Goal: Communication & Community: Answer question/provide support

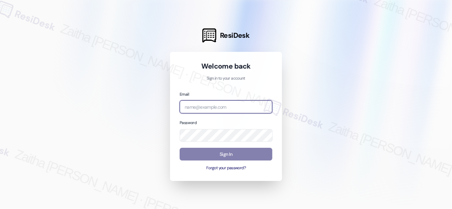
click at [202, 108] on input "email" at bounding box center [226, 106] width 93 height 13
type input "automated-surveys-meridian_management-zaitha.mae.garcia@meridian_management.com"
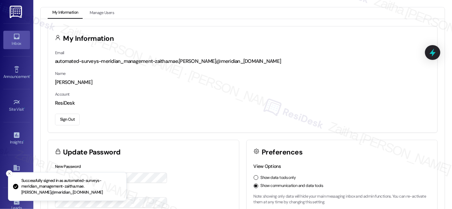
click at [12, 43] on div "Inbox" at bounding box center [16, 43] width 33 height 7
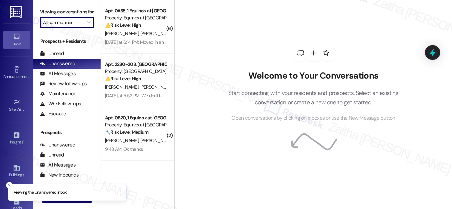
click at [69, 28] on input "All communities" at bounding box center [63, 22] width 40 height 11
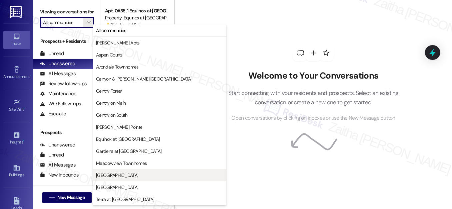
click at [125, 175] on span "Park Canyon" at bounding box center [159, 174] width 127 height 7
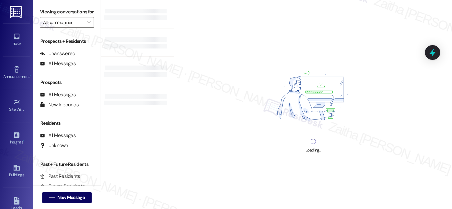
type input "Park Canyon"
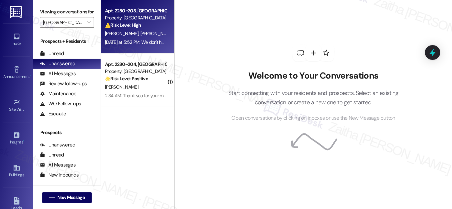
click at [151, 28] on div "⚠️ Risk Level: High The resident reports a steady drip from the fan coil unit, …" at bounding box center [136, 25] width 62 height 7
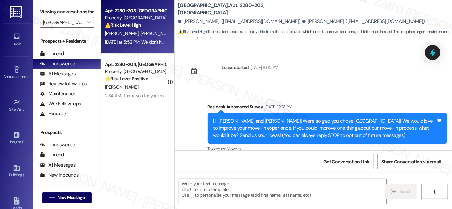
scroll to position [734, 0]
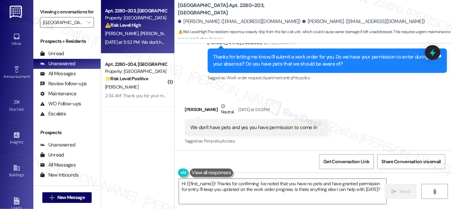
click at [185, 109] on div "Isak Orellana Neutral Yesterday at 5:52 PM" at bounding box center [256, 110] width 143 height 16
copy div "Isak"
click at [208, 183] on textarea "Hi {{first_name}}! Thanks for confirming. I've noted that you have no pets and …" at bounding box center [283, 191] width 208 height 25
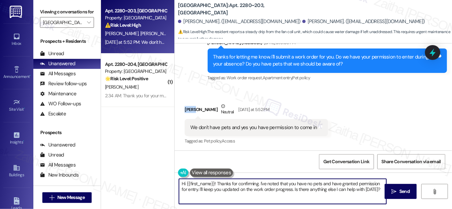
click at [208, 183] on textarea "Hi {{first_name}}! Thanks for confirming. I've noted that you have no pets and …" at bounding box center [283, 191] width 208 height 25
paste textarea "Isak"
drag, startPoint x: 376, startPoint y: 183, endPoint x: 357, endPoint y: 191, distance: 20.3
click at [357, 191] on textarea "Hi Isak! Thanks for confirming. I've noted that you have no pets and have grant…" at bounding box center [283, 191] width 208 height 25
type textarea "Hi Isak! Thanks for confirming. I've noted that you have no pets and have grant…"
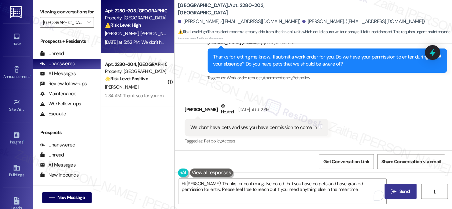
click at [402, 193] on span "Send" at bounding box center [405, 191] width 10 height 7
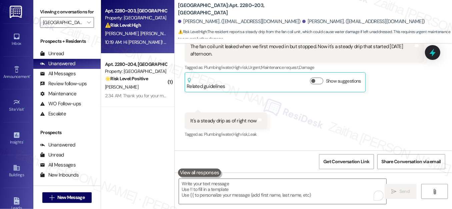
scroll to position [613, 0]
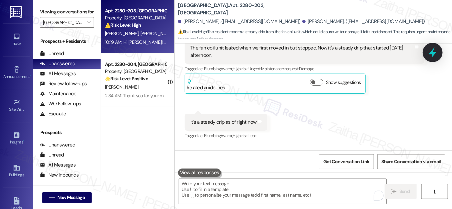
click at [430, 52] on icon at bounding box center [432, 52] width 11 height 11
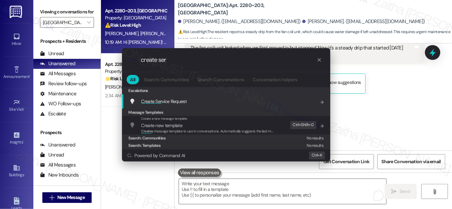
type input "create ser"
click at [154, 101] on span "Create Ser" at bounding box center [151, 101] width 21 height 6
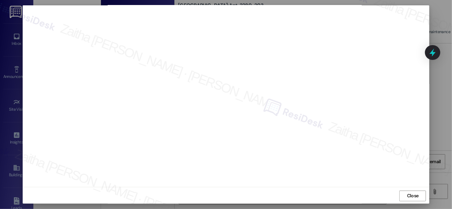
scroll to position [7, 0]
click at [408, 194] on span "Close" at bounding box center [413, 194] width 12 height 7
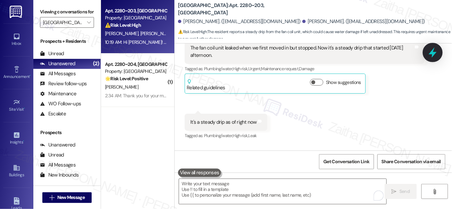
click at [430, 55] on icon at bounding box center [432, 52] width 11 height 11
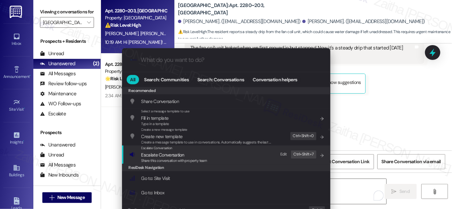
click at [166, 155] on span "Escalate Conversation" at bounding box center [162, 154] width 43 height 6
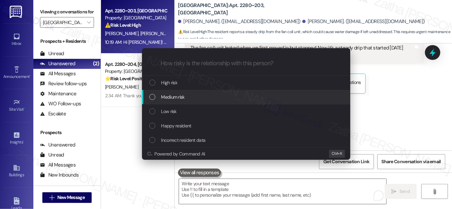
click at [191, 98] on div "Medium risk" at bounding box center [246, 96] width 195 height 7
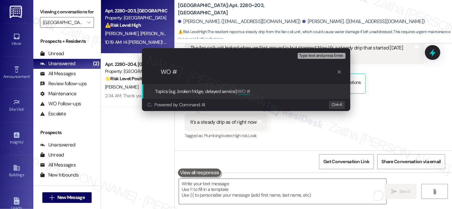
paste input "8489407"
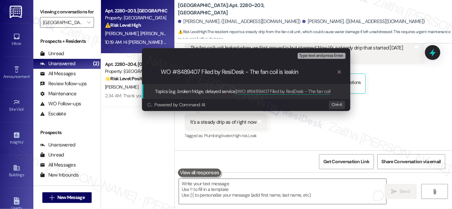
type input "WO #8489407 Filed by ResiDesk - The fan coil is leaking"
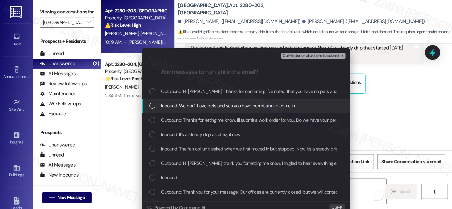
click at [150, 106] on div "List of options" at bounding box center [152, 105] width 6 height 6
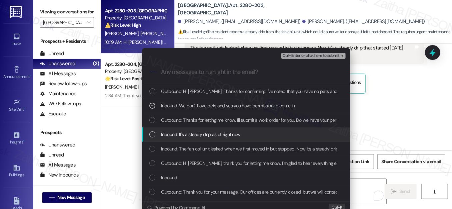
click at [152, 136] on div "List of options" at bounding box center [152, 134] width 6 height 6
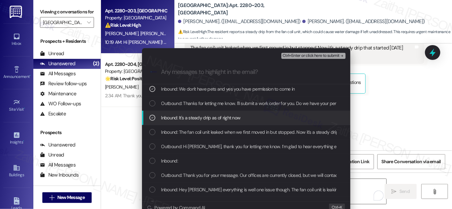
scroll to position [30, 0]
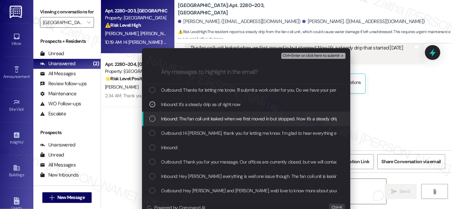
click at [149, 121] on div "List of options" at bounding box center [152, 118] width 6 height 6
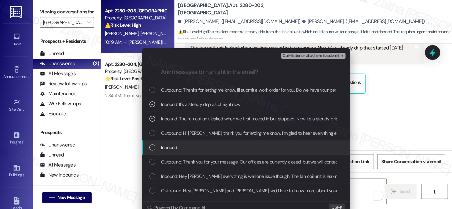
click at [153, 147] on div "List of options" at bounding box center [152, 147] width 6 height 6
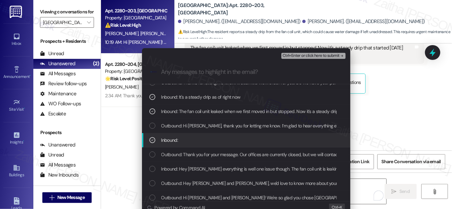
scroll to position [41, 0]
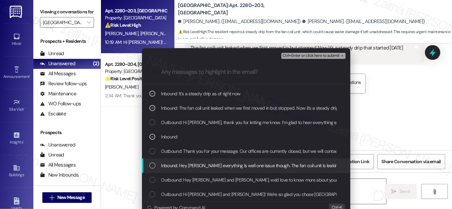
click at [151, 165] on div "List of options" at bounding box center [152, 165] width 6 height 6
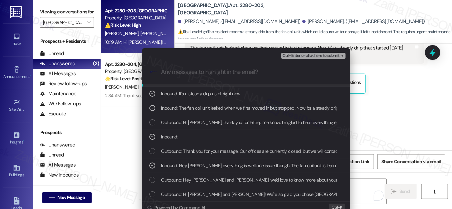
click at [301, 52] on div "Ctrl+Enter or click here to submit" at bounding box center [315, 55] width 66 height 9
click at [302, 55] on span "Ctrl+Enter or click here to submit" at bounding box center [311, 55] width 57 height 5
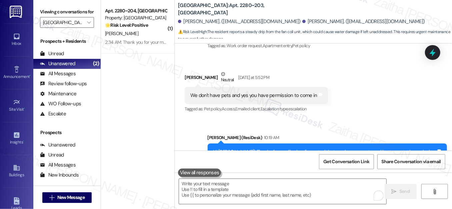
scroll to position [798, 0]
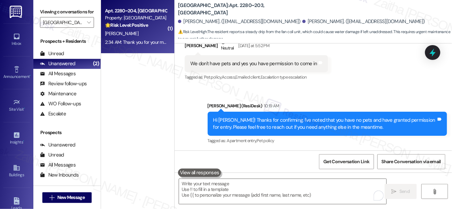
click at [161, 42] on div "2:34 AM: Thank you for your message. Our offices are currently closed, but we w…" at bounding box center [300, 42] width 391 height 6
type textarea "Fetching suggested responses. Please feel free to read through the conversation…"
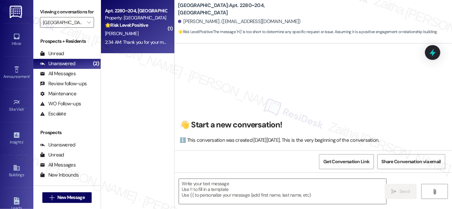
scroll to position [7, 0]
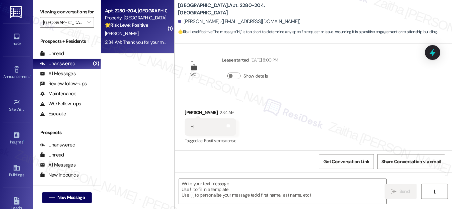
type textarea "Fetching suggested responses. Please feel free to read through the conversation…"
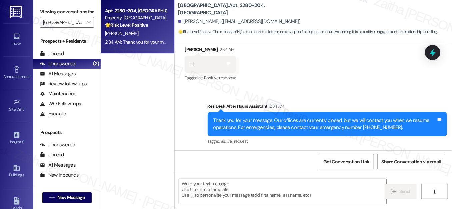
scroll to position [71, 0]
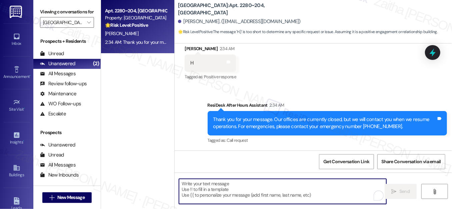
click at [207, 188] on textarea "To enrich screen reader interactions, please activate Accessibility in Grammarl…" at bounding box center [283, 191] width 208 height 25
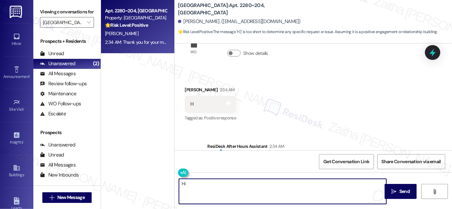
scroll to position [30, 0]
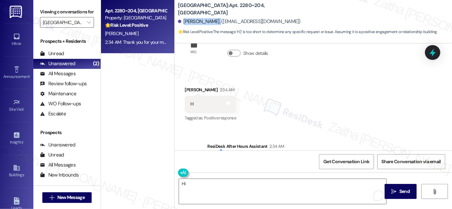
drag, startPoint x: 182, startPoint y: 22, endPoint x: 216, endPoint y: 19, distance: 34.2
click at [216, 19] on div "Wesley Brackett. (wesleybrackett85@gmail.com)" at bounding box center [239, 21] width 123 height 7
click at [331, 91] on div "Received via SMS Wesley Brackett 2:34 AM H Tags and notes Tagged as: Positive r…" at bounding box center [314, 99] width 278 height 56
click at [191, 90] on div "Wesley Brackett 2:34 AM" at bounding box center [210, 90] width 51 height 9
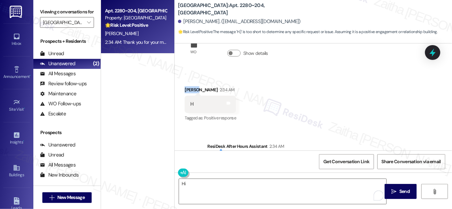
copy div "Wesley"
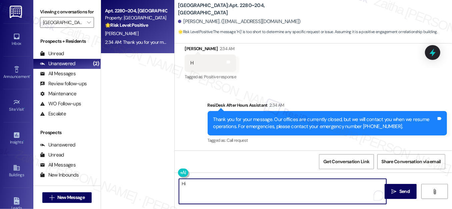
click at [199, 182] on textarea "Hi" at bounding box center [283, 191] width 208 height 25
paste textarea "Wesley"
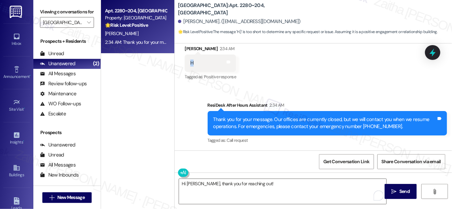
drag, startPoint x: 184, startPoint y: 59, endPoint x: 205, endPoint y: 60, distance: 20.7
click at [205, 60] on div "H Tags and notes" at bounding box center [210, 62] width 51 height 17
copy div "H"
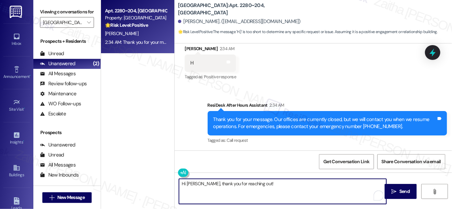
click at [270, 186] on textarea "Hi Wesley, thank you for reaching out!" at bounding box center [283, 191] width 208 height 25
drag, startPoint x: 201, startPoint y: 183, endPoint x: 281, endPoint y: 180, distance: 80.1
click at [276, 188] on textarea "Hi Wesley, thank you for reaching out!" at bounding box center [283, 191] width 208 height 25
paste textarea "I saw your message with “H” — just making sure I didn’t miss anything you wante…"
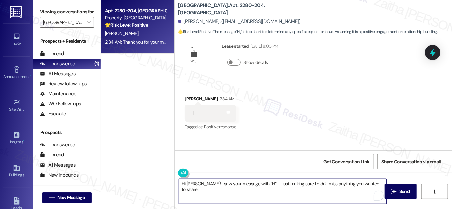
scroll to position [30, 0]
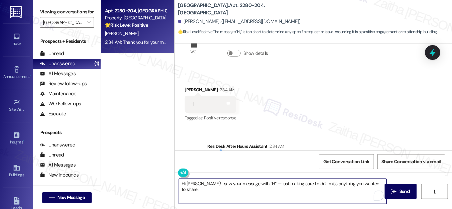
type textarea "Hi Wesley! I saw your message with “H” — just making sure I didn’t miss anythin…"
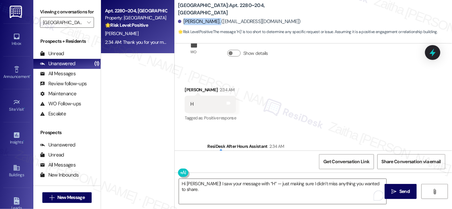
drag, startPoint x: 184, startPoint y: 22, endPoint x: 216, endPoint y: 15, distance: 32.1
click at [216, 15] on div "Wesley Brackett. (wesleybrackett85@gmail.com)" at bounding box center [315, 21] width 274 height 13
copy div "Wesley Brackett"
click at [322, 86] on div "Received via SMS Wesley Brackett 2:34 AM H Tags and notes Tagged as: Positive r…" at bounding box center [314, 99] width 278 height 56
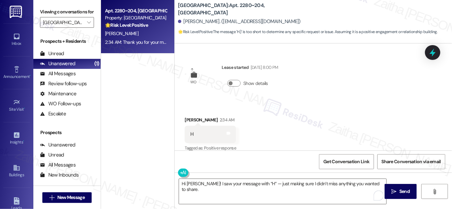
scroll to position [71, 0]
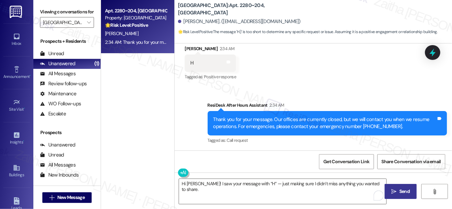
click at [405, 188] on span "Send" at bounding box center [405, 191] width 10 height 7
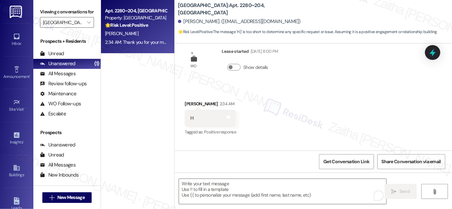
scroll to position [7, 0]
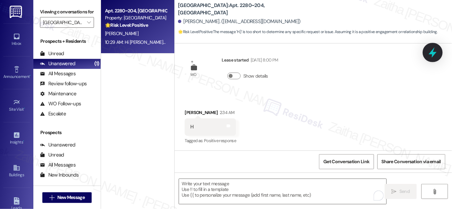
click at [435, 52] on icon at bounding box center [433, 52] width 8 height 10
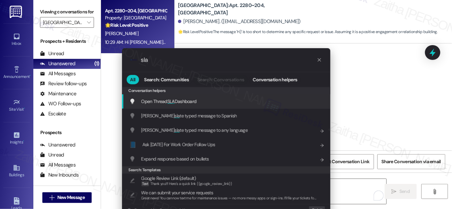
type input "sla"
click at [182, 101] on span "Open Thread SLA Dashboard" at bounding box center [168, 101] width 55 height 6
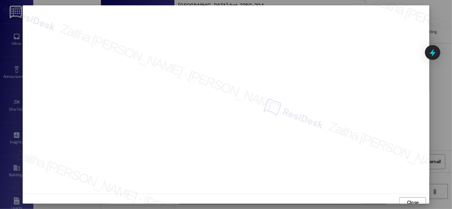
scroll to position [4, 0]
click at [414, 197] on span "Close" at bounding box center [413, 198] width 12 height 7
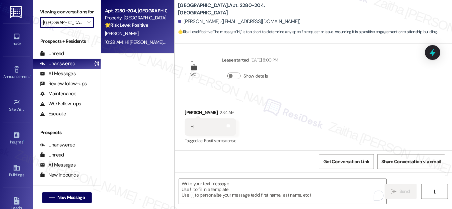
click at [76, 28] on input "Park Canyon" at bounding box center [63, 22] width 40 height 11
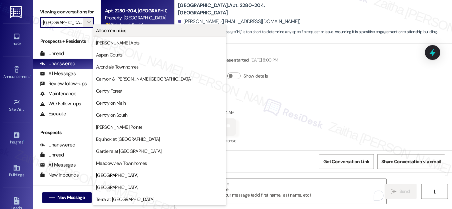
click at [120, 29] on span "All communities" at bounding box center [111, 30] width 30 height 7
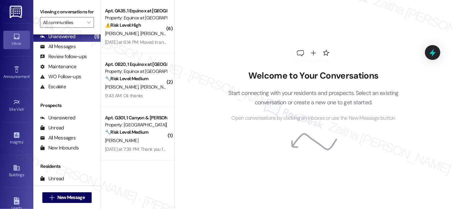
scroll to position [90, 0]
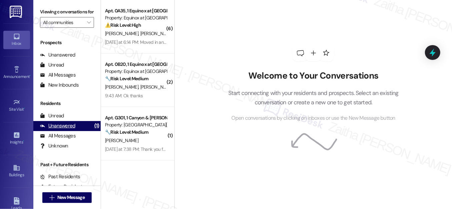
click at [64, 129] on div "Unanswered" at bounding box center [57, 125] width 35 height 7
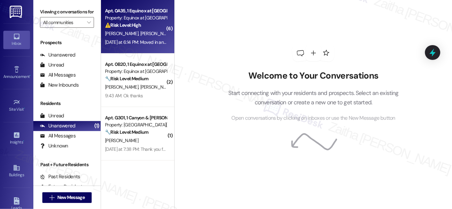
click at [146, 36] on span "R. Norwood" at bounding box center [156, 33] width 33 height 6
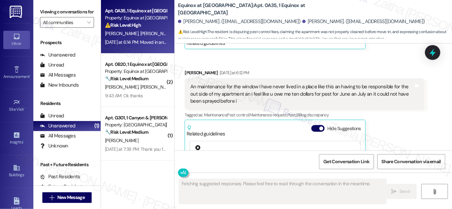
scroll to position [2774, 0]
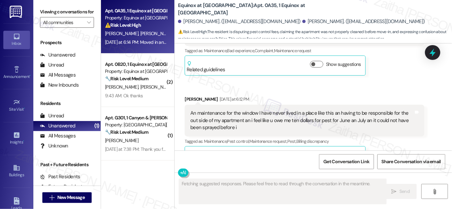
click at [313, 151] on button "Hide Suggestions" at bounding box center [318, 154] width 13 height 7
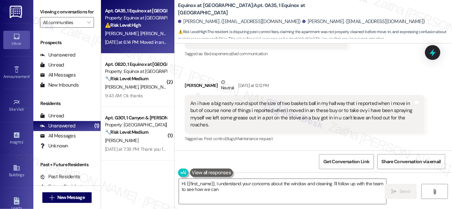
scroll to position [2289, 0]
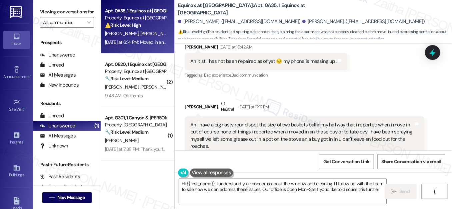
type textarea "Hi {{first_name}}, I understand your concerns about the window and cleaning. I'…"
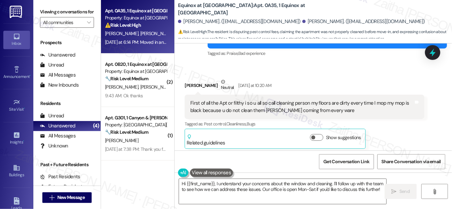
scroll to position [1811, 0]
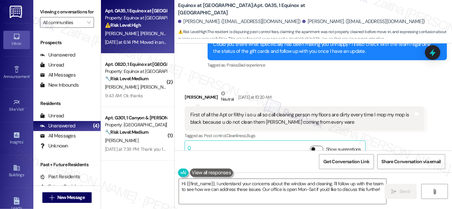
click at [315, 145] on button "Show suggestions" at bounding box center [316, 148] width 13 height 7
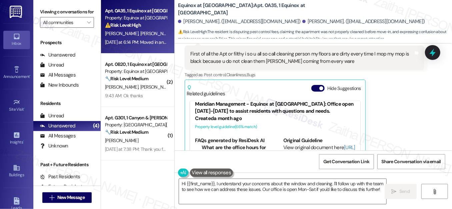
scroll to position [18, 0]
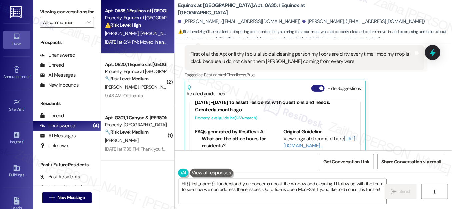
click at [312, 85] on button "Hide Suggestions" at bounding box center [318, 88] width 13 height 7
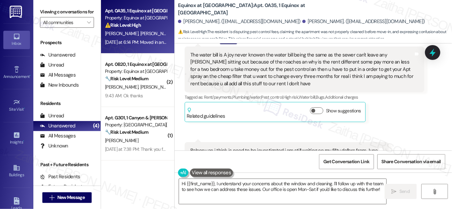
scroll to position [1994, 0]
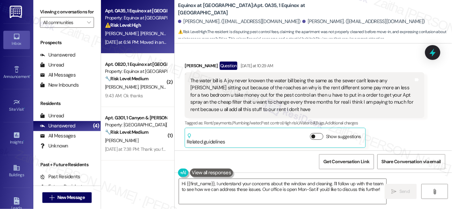
click at [319, 133] on button "Show suggestions" at bounding box center [316, 136] width 13 height 7
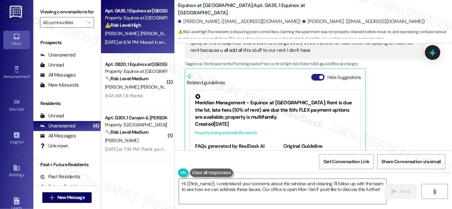
scroll to position [2054, 0]
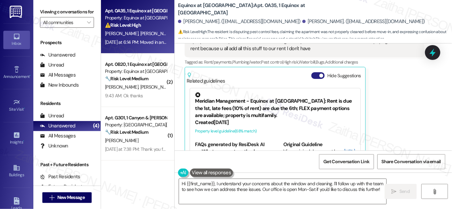
click at [315, 72] on button "Hide Suggestions" at bounding box center [318, 75] width 13 height 7
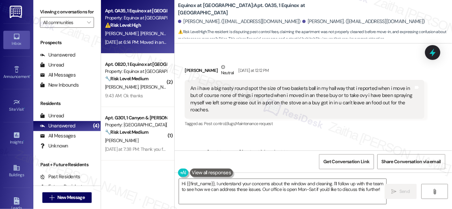
scroll to position [2327, 0]
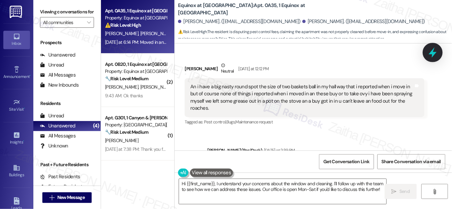
click at [431, 53] on icon at bounding box center [433, 52] width 8 height 10
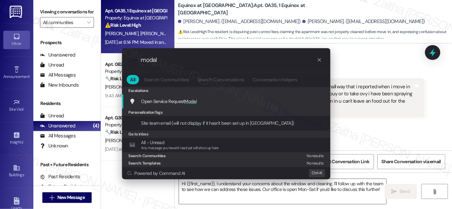
type input "modal"
click at [189, 100] on span "Modal" at bounding box center [191, 101] width 12 height 6
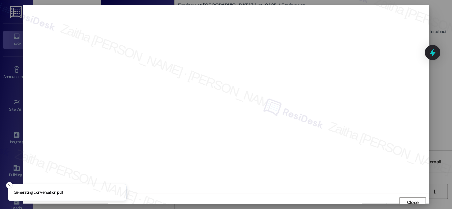
scroll to position [4, 0]
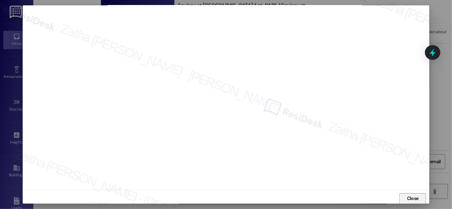
click at [416, 197] on span "Close" at bounding box center [413, 198] width 12 height 7
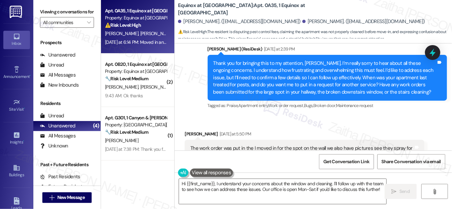
scroll to position [2459, 0]
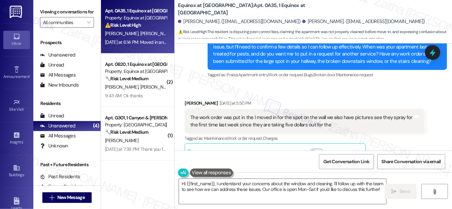
click at [190, 99] on div "Ruby Norwood Yesterday at 5:50 PM" at bounding box center [305, 103] width 240 height 9
copy div "Ruby"
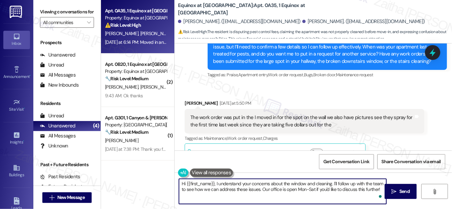
drag, startPoint x: 181, startPoint y: 183, endPoint x: 379, endPoint y: 193, distance: 198.4
click at [379, 193] on div "Hi {{first_name}}, I understand your concerns about the window and cleaning. I'…" at bounding box center [283, 191] width 208 height 26
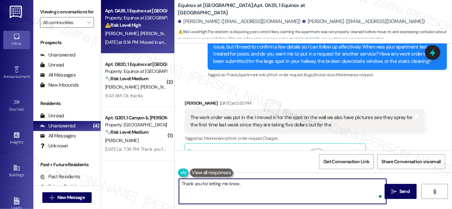
paste textarea "Ruby"
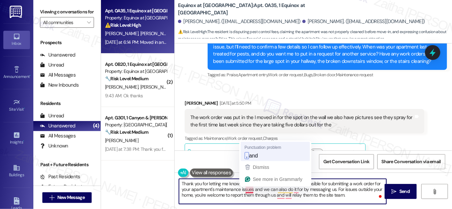
type textarea "Thank you for letting me know, Ruby. You're only responsible for submitting a w…"
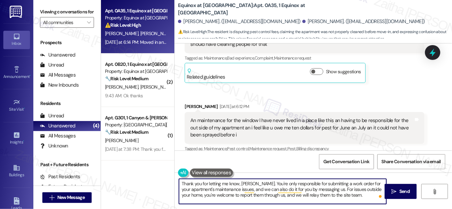
scroll to position [2752, 0]
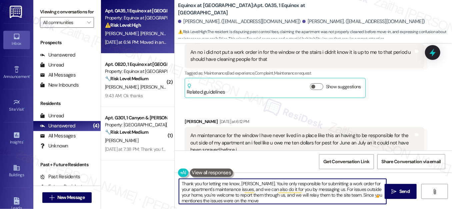
click at [233, 201] on textarea "Thank you for letting me know, [PERSON_NAME]. You're only responsible for submi…" at bounding box center [283, 191] width 208 height 25
click at [277, 199] on textarea "Thank you for letting me know, [PERSON_NAME]. You're only responsible for submi…" at bounding box center [283, 191] width 208 height 25
drag, startPoint x: 245, startPoint y: 200, endPoint x: 276, endPoint y: 198, distance: 30.8
click at [276, 198] on textarea "Thank you for letting me know, [PERSON_NAME]. You're only responsible for submi…" at bounding box center [283, 191] width 208 height 25
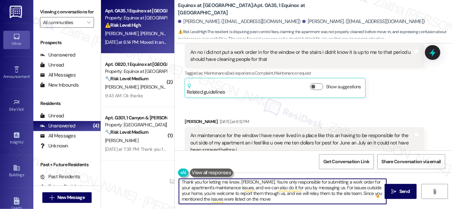
drag, startPoint x: 245, startPoint y: 198, endPoint x: 274, endPoint y: 198, distance: 28.7
click at [274, 198] on textarea "Thank you for letting me know, Ruby. You're only responsible for submitting a w…" at bounding box center [283, 191] width 208 height 25
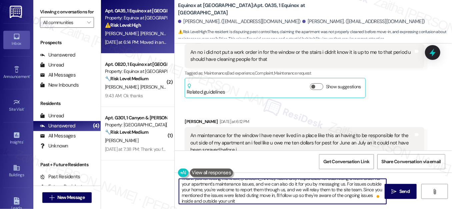
type textarea "Thank you for letting me know, Ruby. You're only responsible for submitting a w…"
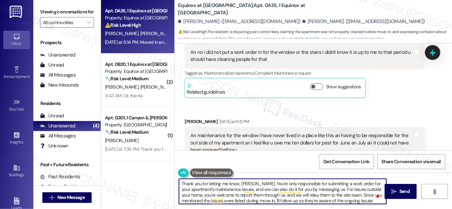
scroll to position [7, 0]
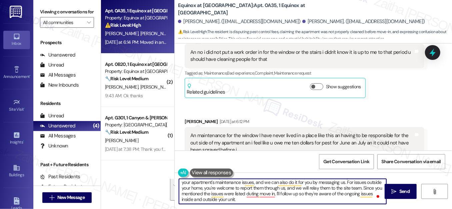
drag, startPoint x: 181, startPoint y: 183, endPoint x: 255, endPoint y: 199, distance: 76.2
click at [255, 199] on textarea "Thank you for letting me know, Ruby. You're only responsible for submitting a w…" at bounding box center [283, 191] width 208 height 25
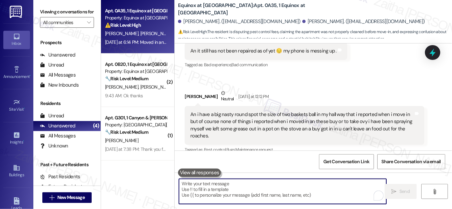
scroll to position [2297, 0]
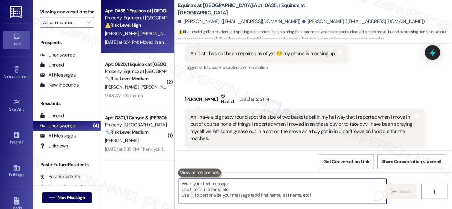
paste textarea "Thank you for letting me know, Ruby. You’re only responsible for submitting wor…"
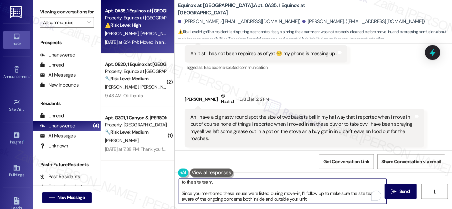
scroll to position [19, 0]
click at [263, 192] on textarea "Thank you for letting me know, Ruby. You’re only responsible for submitting wor…" at bounding box center [283, 191] width 208 height 25
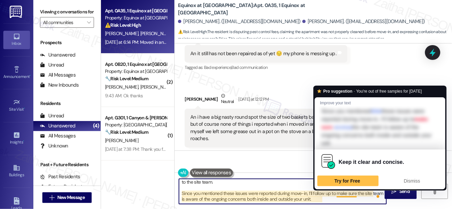
click at [348, 191] on textarea "Thank you for letting me know, Ruby. You’re only responsible for submitting wor…" at bounding box center [283, 191] width 208 height 25
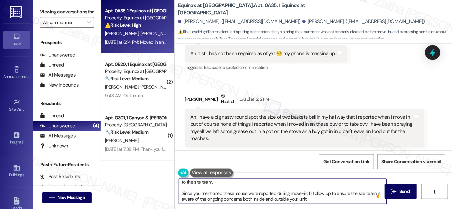
click at [360, 192] on textarea "Thank you for letting me know, Ruby. You’re only responsible for submitting wor…" at bounding box center [283, 191] width 208 height 25
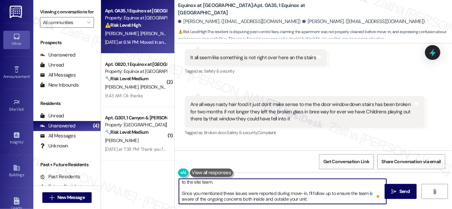
click at [318, 198] on textarea "Thank you for letting me know, Ruby. You’re only responsible for submitting wor…" at bounding box center [283, 191] width 208 height 25
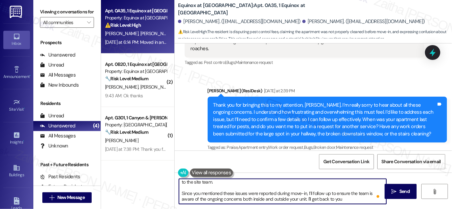
scroll to position [2388, 0]
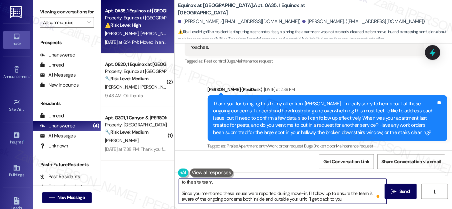
drag, startPoint x: 311, startPoint y: 199, endPoint x: 355, endPoint y: 199, distance: 43.4
click at [355, 199] on textarea "Thank you for letting me know, Ruby. You’re only responsible for submitting wor…" at bounding box center [283, 191] width 208 height 25
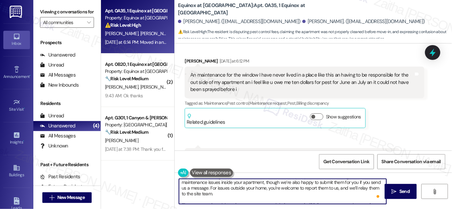
scroll to position [0, 0]
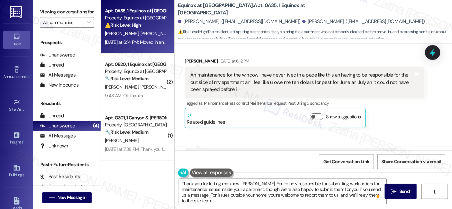
click at [214, 174] on button at bounding box center [211, 172] width 43 height 8
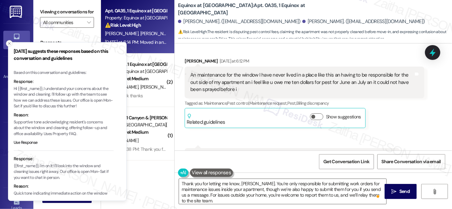
click at [9, 43] on line "Close toast" at bounding box center [9, 43] width 2 height 2
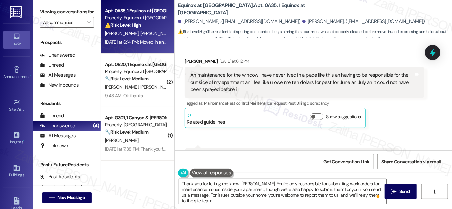
scroll to position [24, 0]
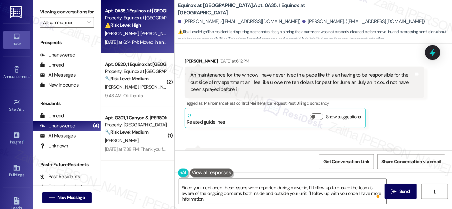
click at [307, 192] on textarea "Thank you for letting me know, Ruby. You’re only responsible for submitting wor…" at bounding box center [283, 191] width 208 height 25
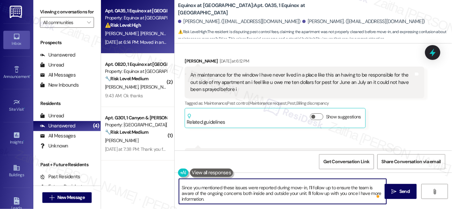
drag, startPoint x: 241, startPoint y: 193, endPoint x: 305, endPoint y: 192, distance: 64.1
click at [305, 192] on textarea "Thank you for letting me know, Ruby. You’re only responsible for submitting wor…" at bounding box center [283, 191] width 208 height 25
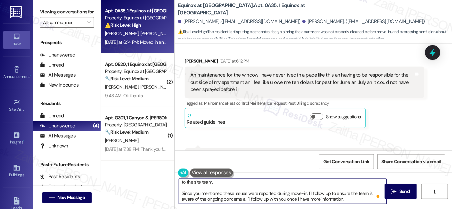
scroll to position [19, 0]
drag, startPoint x: 242, startPoint y: 199, endPoint x: 365, endPoint y: 205, distance: 123.6
click at [365, 205] on div "Thank you for letting me know, Ruby. You’re only responsible for submitting wor…" at bounding box center [314, 197] width 278 height 50
paste textarea "I’ll also check on the status of your gift card and update you once I hear back."
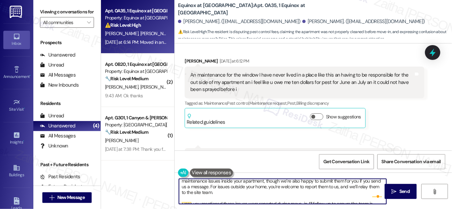
scroll to position [0, 0]
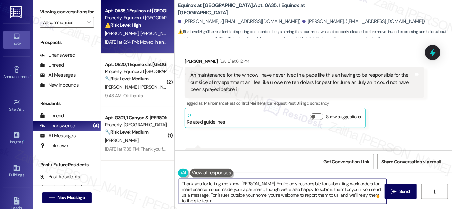
click at [268, 182] on textarea "Thank you for letting me know, Ruby. You’re only responsible for submitting wor…" at bounding box center [283, 191] width 208 height 25
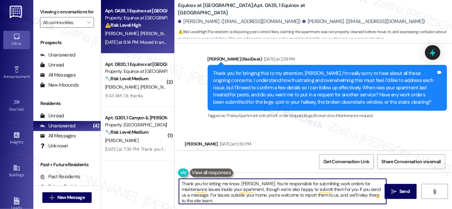
scroll to position [24, 0]
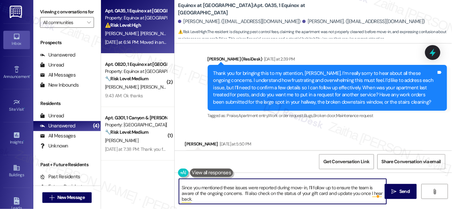
click at [205, 198] on textarea "Thank you for letting me know, Ruby. You’re responsible for submitting work ord…" at bounding box center [283, 191] width 208 height 25
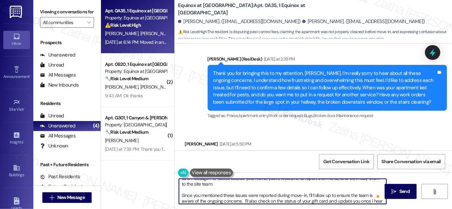
scroll to position [22, 0]
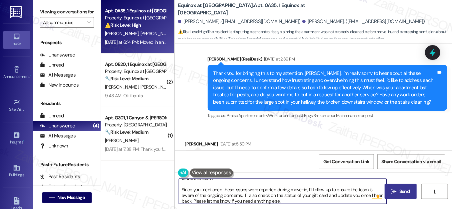
type textarea "Thank you for letting me know, Ruby. You’re responsible for submitting work ord…"
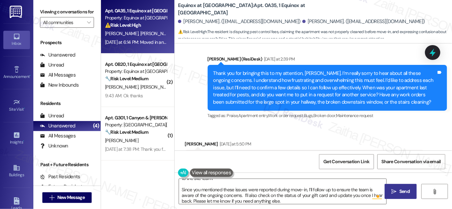
click at [397, 186] on button " Send" at bounding box center [401, 191] width 32 height 15
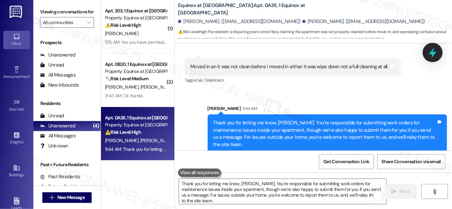
click at [430, 55] on icon at bounding box center [432, 52] width 11 height 11
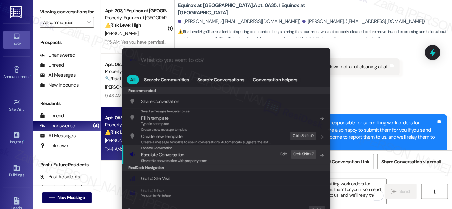
click at [166, 155] on span "Escalate Conversation" at bounding box center [162, 154] width 43 height 6
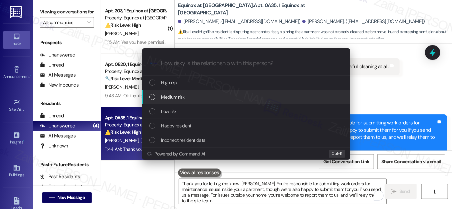
click at [184, 91] on div "Medium risk" at bounding box center [246, 97] width 209 height 14
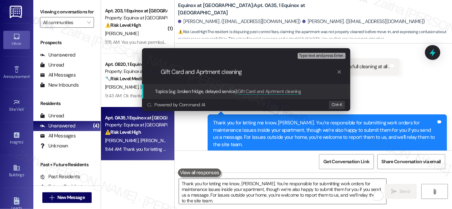
click at [184, 73] on input "Gift Card and Aprtment cleaning" at bounding box center [249, 71] width 176 height 7
click at [236, 71] on input "Gift Card, pest control and Aprtment cleaning" at bounding box center [249, 71] width 176 height 7
type input "Gift Card, pest control and Apartment cleaning"
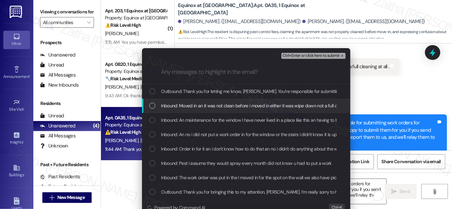
click at [150, 107] on div "List of options" at bounding box center [152, 105] width 6 height 6
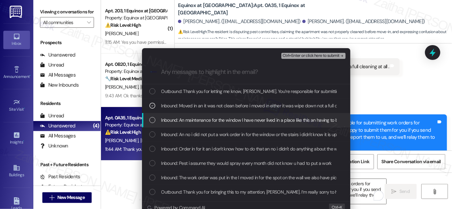
click at [149, 121] on div "List of options" at bounding box center [152, 120] width 6 height 6
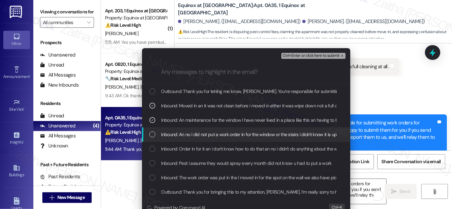
click at [151, 138] on div "Inbound: An no i did not put a work order in for the window or the stairs i did…" at bounding box center [246, 134] width 209 height 14
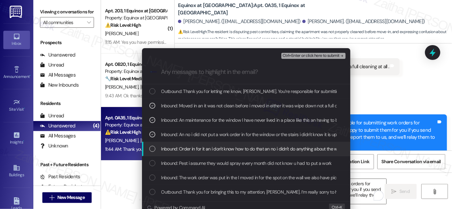
click at [151, 149] on div "List of options" at bounding box center [152, 148] width 6 height 6
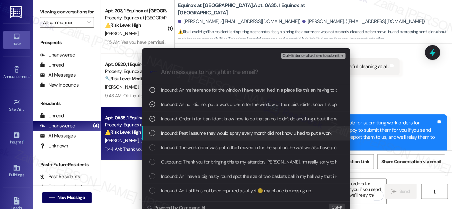
click at [153, 134] on div "List of options" at bounding box center [152, 133] width 6 height 6
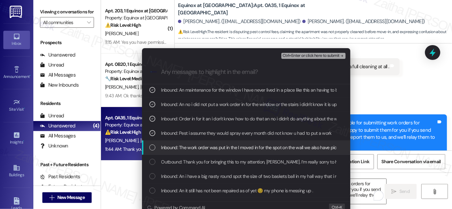
click at [152, 145] on div "List of options" at bounding box center [152, 147] width 6 height 6
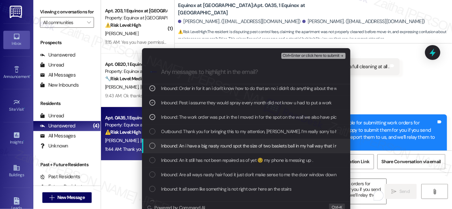
drag, startPoint x: 150, startPoint y: 146, endPoint x: 151, endPoint y: 155, distance: 8.5
click at [149, 146] on div "List of options" at bounding box center [152, 145] width 6 height 6
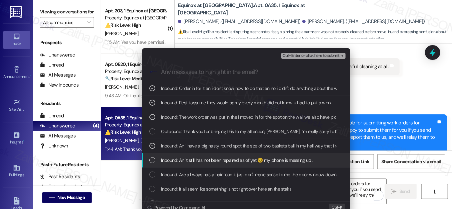
click at [152, 159] on div "List of options" at bounding box center [152, 160] width 6 height 6
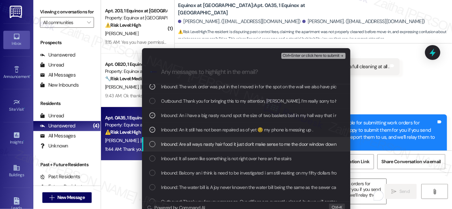
drag, startPoint x: 152, startPoint y: 143, endPoint x: 153, endPoint y: 152, distance: 9.0
click at [152, 143] on div "List of options" at bounding box center [152, 144] width 6 height 6
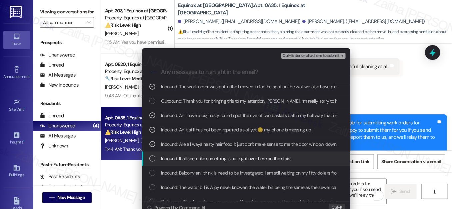
click at [153, 157] on div "List of options" at bounding box center [152, 158] width 6 height 6
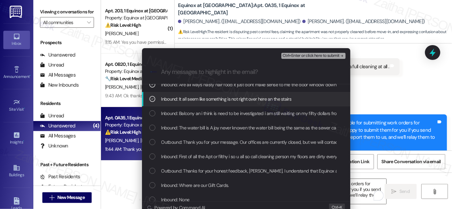
scroll to position [151, 0]
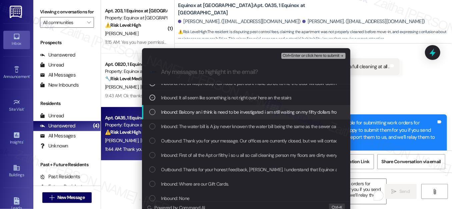
click at [153, 114] on div "List of options" at bounding box center [152, 112] width 6 height 6
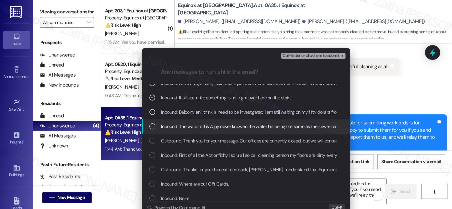
click at [151, 127] on div "List of options" at bounding box center [152, 126] width 6 height 6
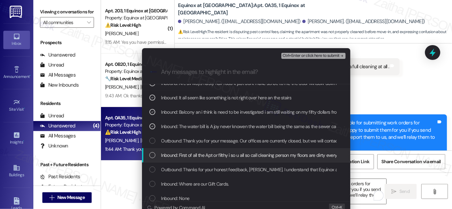
click at [151, 158] on div "Inbound: First of all the Apt or filthy i so u all so call cleaning person my f…" at bounding box center [246, 155] width 209 height 14
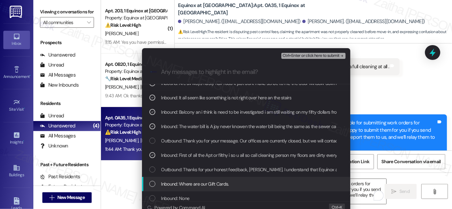
click at [154, 183] on div "Inbound: Where are our Gift Cards." at bounding box center [246, 183] width 195 height 7
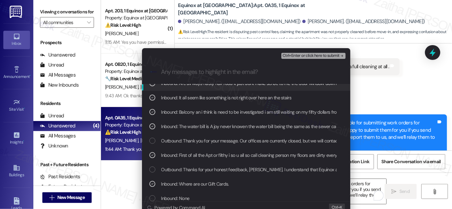
click at [318, 53] on span "Ctrl+Enter or click here to submit" at bounding box center [311, 55] width 57 height 5
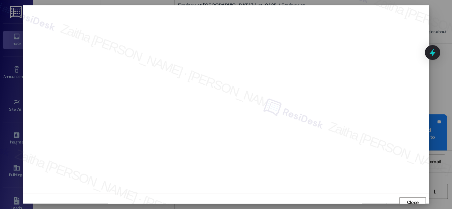
scroll to position [4, 0]
click at [412, 198] on span "Close" at bounding box center [413, 198] width 12 height 7
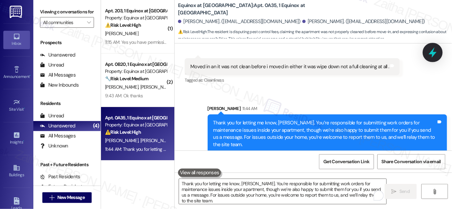
click at [430, 54] on icon at bounding box center [433, 52] width 8 height 10
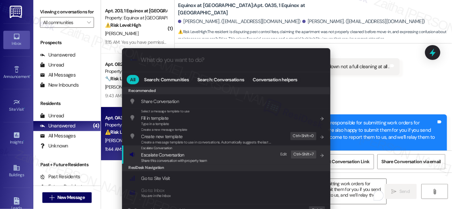
click at [168, 153] on span "Escalate Conversation" at bounding box center [162, 154] width 43 height 6
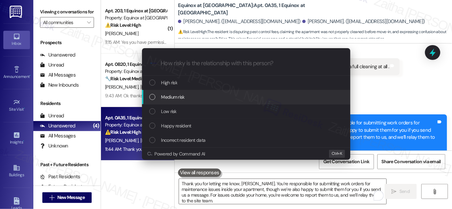
click at [173, 93] on span "Medium risk" at bounding box center [172, 96] width 23 height 7
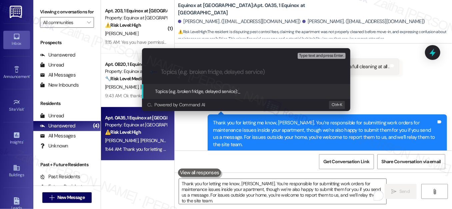
paste input "Resident Concerns – Pest Control, Cleaning, Gift Card"
type input "Resident Concerns – Pest Control, Cleaning, Gift Card"
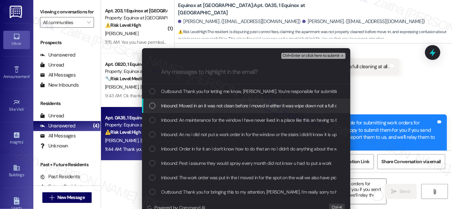
click at [155, 106] on div "Inbound: Moved in an it was not clean before i moved in either it was wipe down…" at bounding box center [246, 105] width 195 height 7
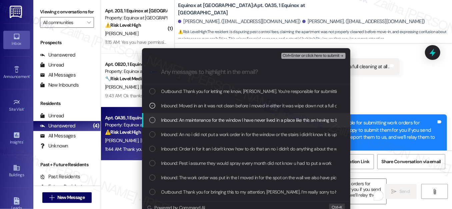
click at [154, 121] on div "Inbound: An maintenance for the window I have never lived in a place like this …" at bounding box center [246, 119] width 195 height 7
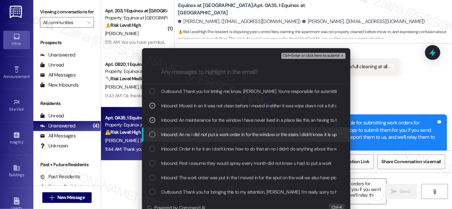
click at [149, 136] on div "List of options" at bounding box center [152, 134] width 6 height 6
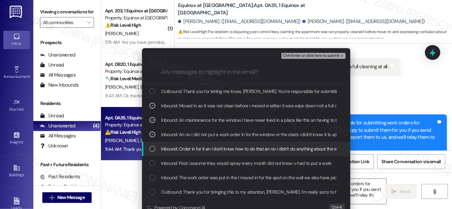
click at [151, 148] on div "List of options" at bounding box center [152, 148] width 6 height 6
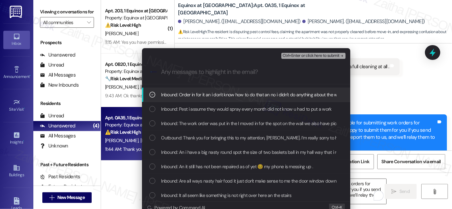
scroll to position [60, 0]
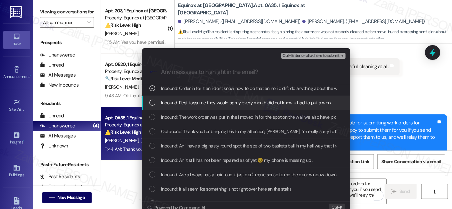
click at [152, 103] on div "List of options" at bounding box center [152, 102] width 6 height 6
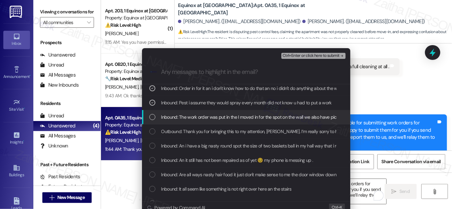
click at [152, 116] on div "List of options" at bounding box center [152, 117] width 6 height 6
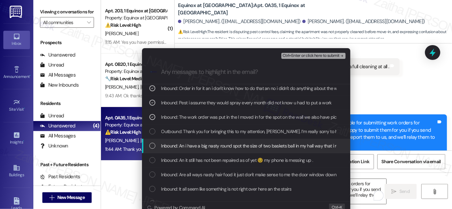
click at [150, 146] on div "List of options" at bounding box center [152, 145] width 6 height 6
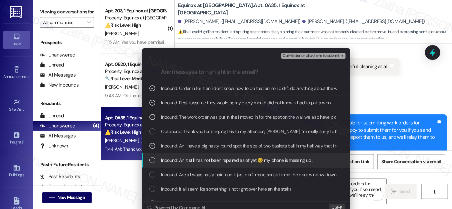
click at [149, 160] on div "List of options" at bounding box center [152, 160] width 6 height 6
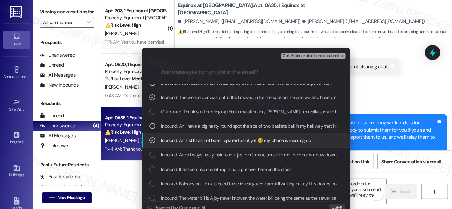
scroll to position [91, 0]
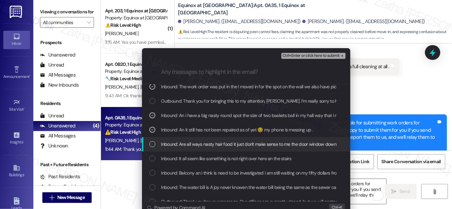
click at [153, 141] on div "List of options" at bounding box center [152, 144] width 6 height 6
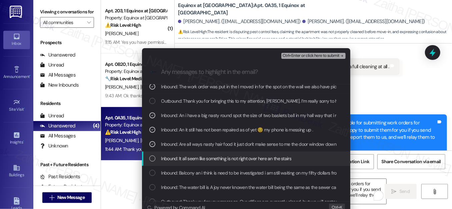
click at [152, 159] on div "List of options" at bounding box center [152, 158] width 6 height 6
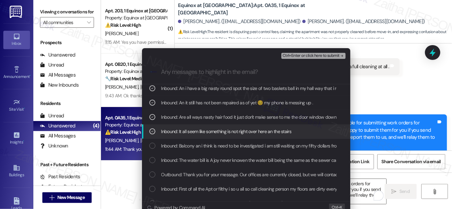
scroll to position [121, 0]
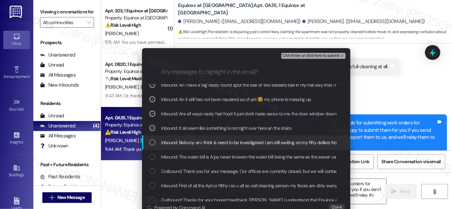
click at [149, 142] on div "List of options" at bounding box center [152, 142] width 6 height 6
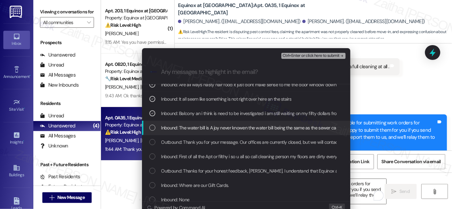
scroll to position [151, 0]
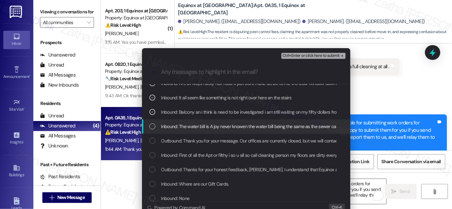
click at [153, 126] on div "List of options" at bounding box center [152, 126] width 6 height 6
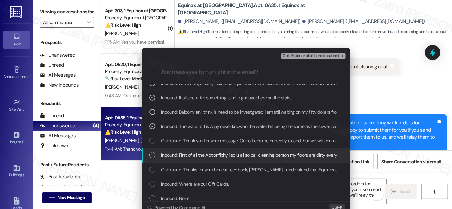
click at [151, 153] on div "List of options" at bounding box center [152, 155] width 6 height 6
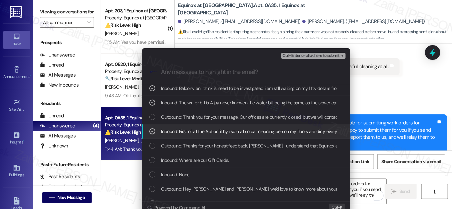
scroll to position [212, 0]
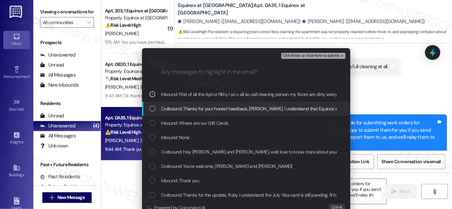
click at [151, 108] on div "List of options" at bounding box center [152, 108] width 6 height 6
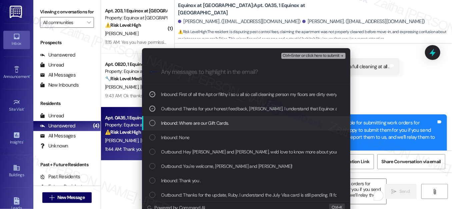
click at [149, 124] on div "List of options" at bounding box center [152, 123] width 6 height 6
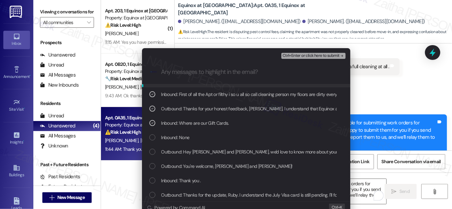
click at [298, 54] on span "Ctrl+Enter or click here to submit" at bounding box center [311, 55] width 57 height 5
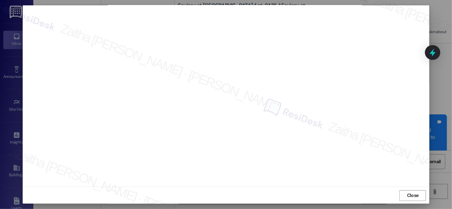
scroll to position [7, 0]
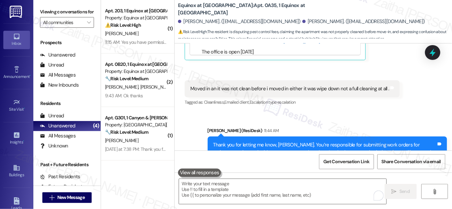
scroll to position [2935, 0]
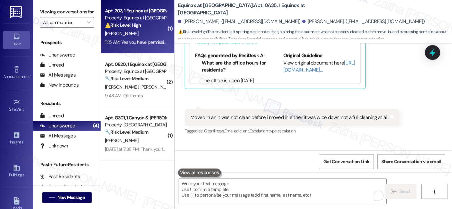
click at [141, 29] on div "Apt. 203, 1 Equinox at Midtown Property: Equinox at Midtown ⚠️ Risk Level: High…" at bounding box center [135, 18] width 63 height 23
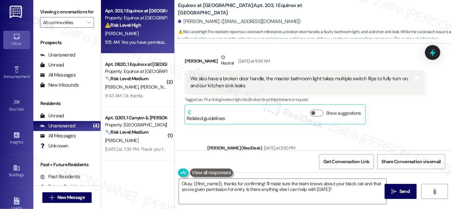
scroll to position [1234, 0]
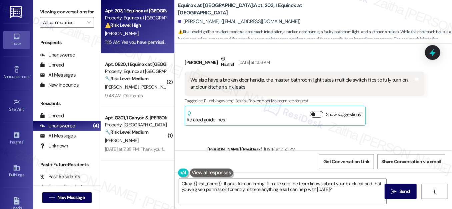
click at [318, 112] on button "Show suggestions" at bounding box center [316, 114] width 13 height 7
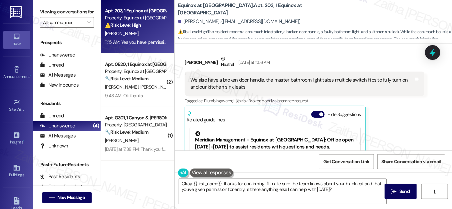
scroll to position [1264, 0]
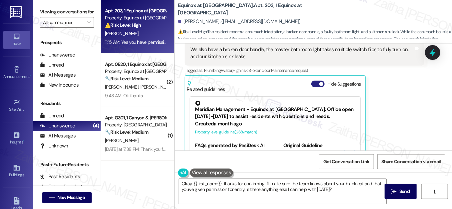
click at [314, 84] on button "Hide Suggestions" at bounding box center [318, 83] width 13 height 7
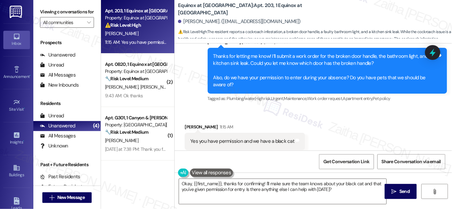
scroll to position [1355, 0]
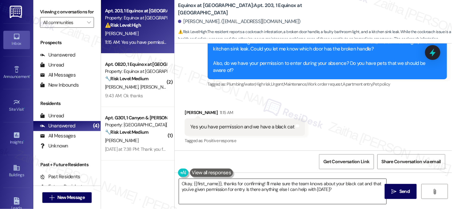
click at [185, 185] on textarea "Okay, {{first_name}}, thanks for confirming! I'll make sure the team knows abou…" at bounding box center [283, 191] width 208 height 25
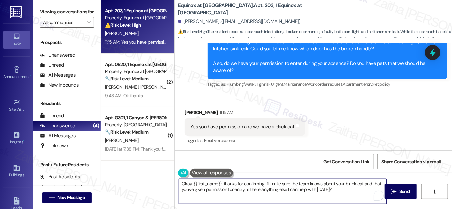
click at [185, 185] on textarea "Okay, {{first_name}}, thanks for confirming! I'll make sure the team knows abou…" at bounding box center [283, 191] width 208 height 25
drag, startPoint x: 246, startPoint y: 189, endPoint x: 356, endPoint y: 194, distance: 110.5
click at [356, 194] on textarea "Hi {{first_name}}, thanks for confirming! I'll make sure the team knows about y…" at bounding box center [283, 191] width 208 height 25
type textarea "Hi {{first_name}}, thanks for confirming! I'll make sure the team knows about y…"
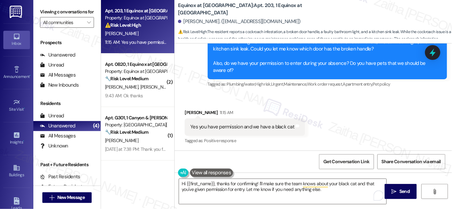
drag, startPoint x: 396, startPoint y: 192, endPoint x: 334, endPoint y: 142, distance: 79.2
click at [396, 191] on icon "" at bounding box center [394, 191] width 5 height 5
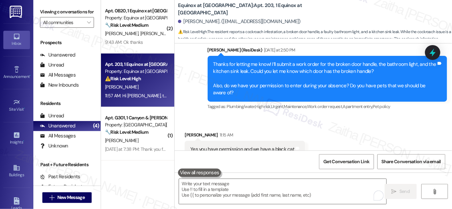
scroll to position [1294, 0]
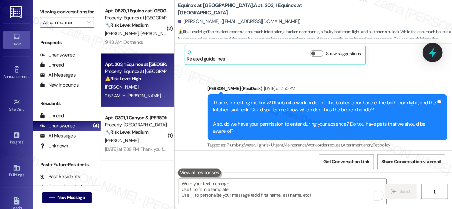
click at [430, 54] on icon at bounding box center [433, 52] width 8 height 10
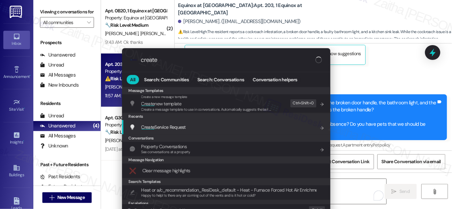
type input "create"
click at [154, 125] on span "Create Service Request" at bounding box center [163, 127] width 44 height 6
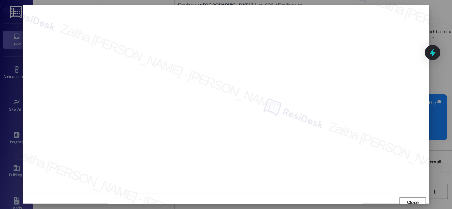
scroll to position [7, 0]
click at [407, 191] on span "Close" at bounding box center [413, 194] width 12 height 7
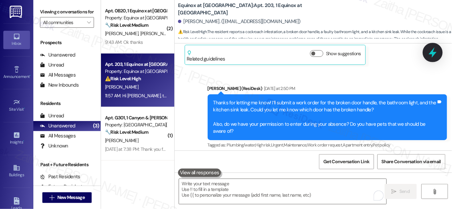
click at [430, 51] on icon at bounding box center [432, 52] width 11 height 11
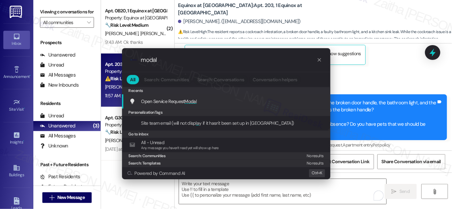
click at [196, 101] on span "Modal" at bounding box center [191, 101] width 12 height 6
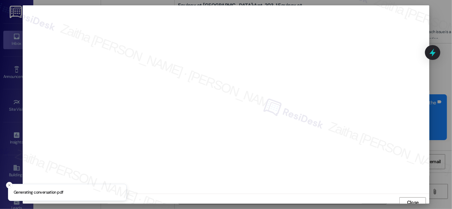
scroll to position [4, 0]
click at [407, 196] on span "Close" at bounding box center [413, 198] width 12 height 7
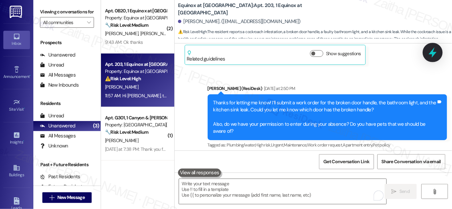
click at [434, 54] on icon at bounding box center [433, 52] width 8 height 10
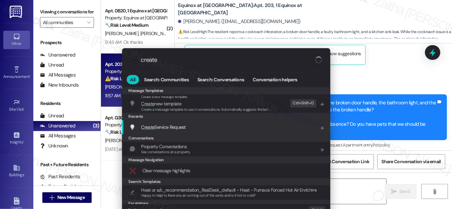
type input "create"
click at [182, 125] on span "Create Service Request" at bounding box center [163, 127] width 44 height 6
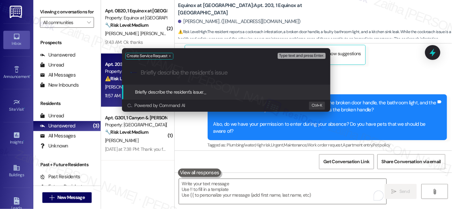
paste input "master bathroom light"
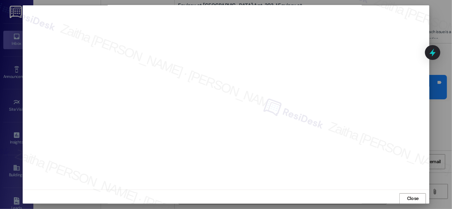
scroll to position [1508, 0]
click at [406, 195] on span "Close" at bounding box center [413, 198] width 14 height 7
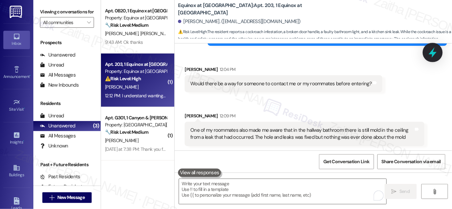
click at [431, 52] on icon at bounding box center [432, 52] width 11 height 11
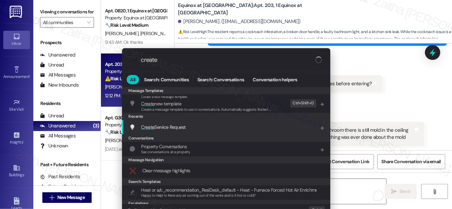
type input "create"
click at [163, 125] on span "Create Service Request" at bounding box center [163, 127] width 44 height 6
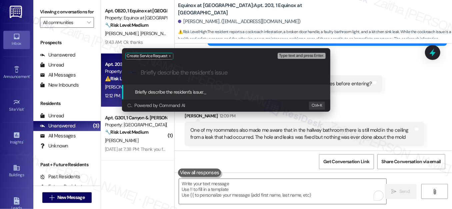
paste input "kitchen sink leaks"
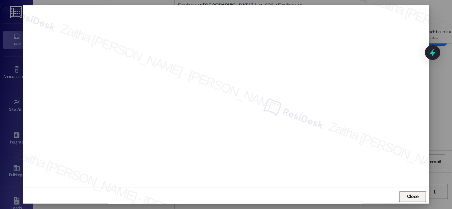
scroll to position [7, 0]
click at [413, 194] on span "Close" at bounding box center [413, 194] width 12 height 7
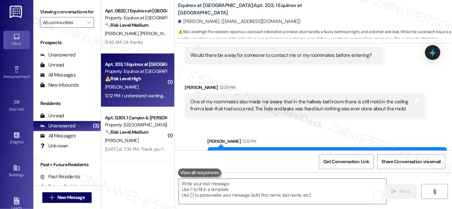
scroll to position [1577, 0]
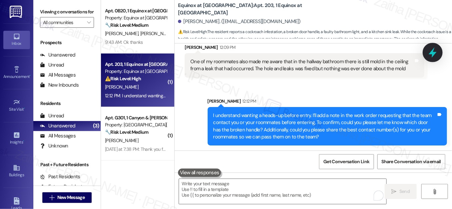
click at [427, 54] on icon at bounding box center [432, 52] width 11 height 11
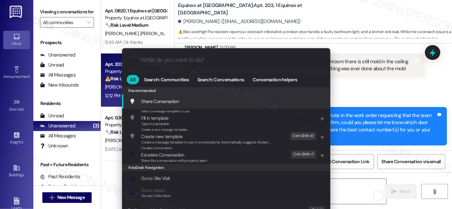
click at [399, 89] on div ".cls-1{fill:#0a055f;}.cls-2{fill:#0cc4c4;} resideskLogoBlueOrange All Search: C…" at bounding box center [226, 104] width 452 height 209
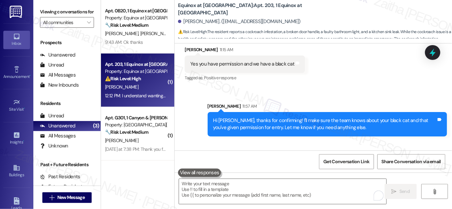
scroll to position [1486, 0]
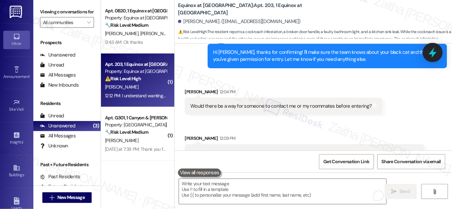
click at [434, 54] on icon at bounding box center [433, 52] width 8 height 10
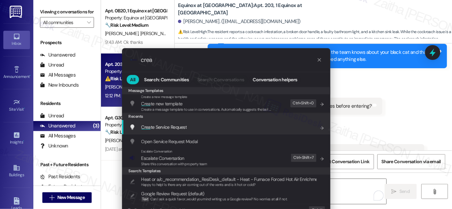
type input "crea"
click at [181, 126] on span "Crea te Service Request" at bounding box center [164, 127] width 46 height 6
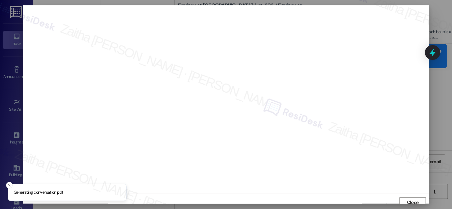
scroll to position [4, 0]
click at [410, 196] on span "Close" at bounding box center [413, 198] width 12 height 7
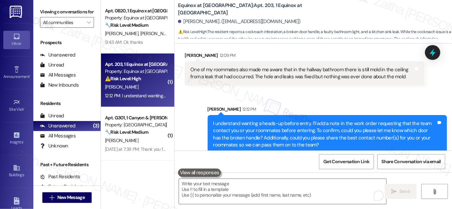
scroll to position [1577, 0]
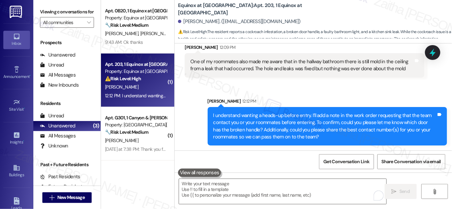
click at [429, 50] on icon at bounding box center [433, 52] width 9 height 9
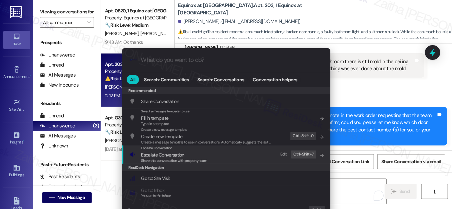
click at [179, 154] on span "Escalate Conversation" at bounding box center [162, 154] width 43 height 6
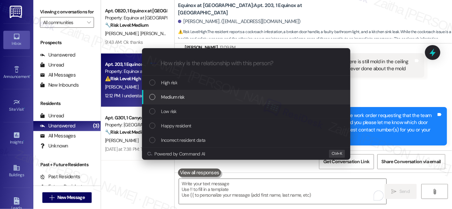
click at [182, 94] on span "Medium risk" at bounding box center [172, 96] width 23 height 7
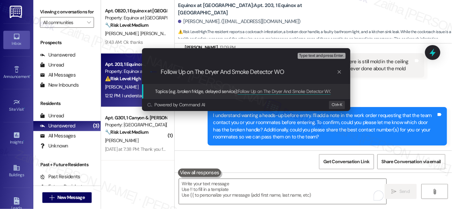
click at [162, 71] on input "Follow Up on The Dryer And Smoke Detector WO" at bounding box center [249, 71] width 176 height 7
click at [170, 72] on input "Wo submitted by ResiDeskFollow Up on The Dryer And Smoke Detector WO" at bounding box center [249, 71] width 176 height 7
click at [233, 70] on input "WOs submitted by ResiDeskFollow Up on The Dryer And Smoke Detector WO" at bounding box center [249, 71] width 176 height 7
type input "WOs submitted by ResiDesk & Follow Up on The Dryer And Smoke Detector WO"
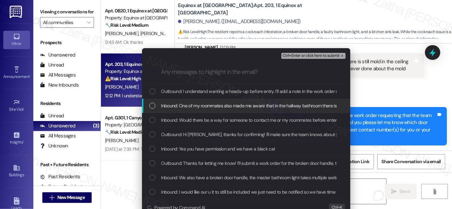
click at [152, 104] on div "List of options" at bounding box center [152, 105] width 6 height 6
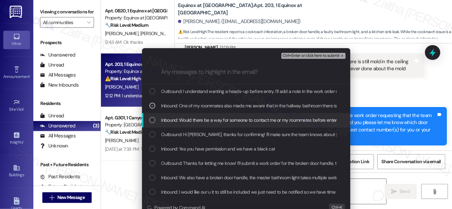
click at [149, 118] on div "List of options" at bounding box center [152, 120] width 6 height 6
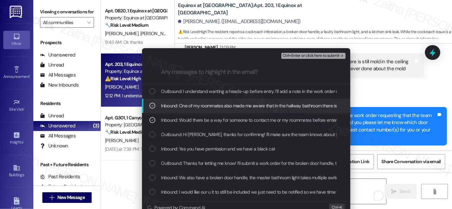
click at [362, 89] on div "Escalate Conversation Medium risk WOs submitted by ResiDesk & Follow Up on The …" at bounding box center [226, 104] width 452 height 209
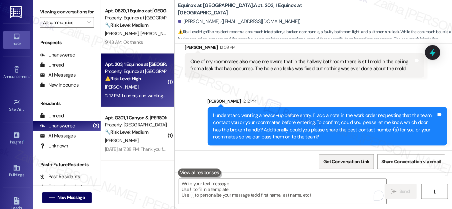
click at [339, 164] on span "Get Conversation Link" at bounding box center [347, 161] width 46 height 7
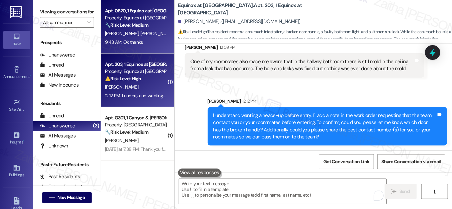
click at [147, 37] on div "A. Patterson C. Patterson" at bounding box center [135, 33] width 63 height 8
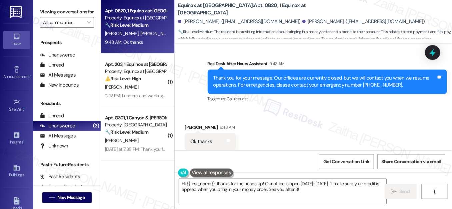
scroll to position [2226, 0]
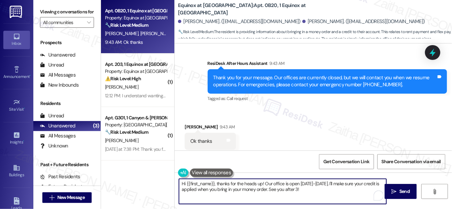
drag, startPoint x: 335, startPoint y: 181, endPoint x: 336, endPoint y: 193, distance: 11.4
click at [336, 193] on textarea "Hi {{first_name}}, thanks for the heads up! Our office is open [DATE]-[DATE]. I…" at bounding box center [283, 191] width 208 height 25
type textarea "Hi {{first_name}}, thanks for the heads up! Our office is open [DATE]-[DATE]."
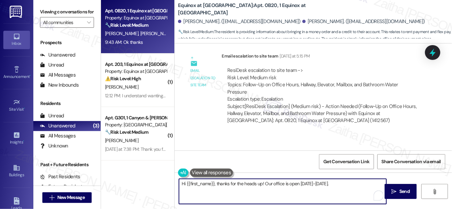
scroll to position [2075, 0]
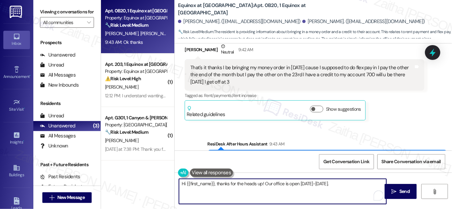
scroll to position [2135, 0]
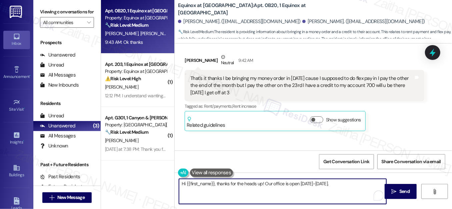
click at [182, 182] on textarea "Hi {{first_name}}, thanks for the heads up! Our office is open [DATE]-[DATE]." at bounding box center [283, 191] width 208 height 25
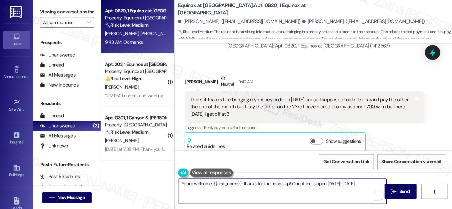
scroll to position [2105, 0]
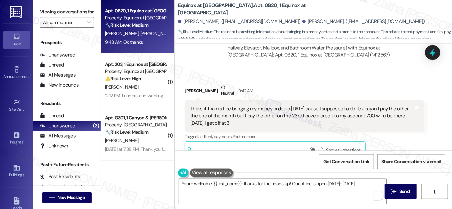
click at [188, 84] on div "[PERSON_NAME] Neutral 9:42 AM" at bounding box center [305, 92] width 240 height 16
copy div "[PERSON_NAME]"
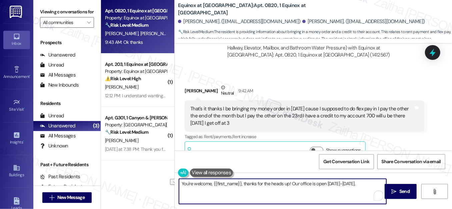
drag, startPoint x: 212, startPoint y: 182, endPoint x: 364, endPoint y: 186, distance: 152.5
click at [364, 187] on textarea "You're welcome, {{first_name}}, thanks for the heads up! Our office is open [DA…" at bounding box center [283, 191] width 208 height 25
paste textarea "[PERSON_NAME]"
type textarea "You're welcome, [PERSON_NAME]!"
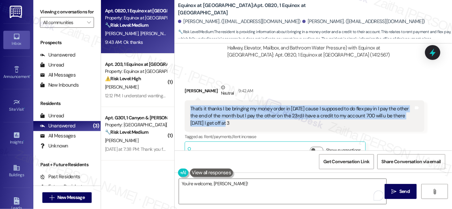
drag, startPoint x: 187, startPoint y: 94, endPoint x: 225, endPoint y: 109, distance: 40.3
click at [225, 109] on div "That's it thanks I be bringing my money order in [DATE] cause I supposed to do …" at bounding box center [305, 115] width 240 height 31
copy div "That's it thanks I be bringing my money order in [DATE] cause I supposed to do …"
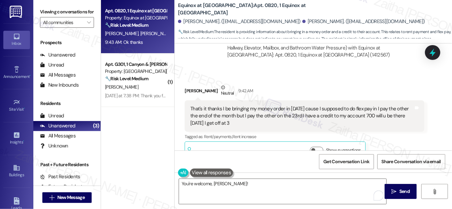
click at [306, 79] on div "Received via SMS [PERSON_NAME] Neutral 9:42 AM That's it thanks I be bringing m…" at bounding box center [305, 122] width 250 height 87
click at [212, 172] on button at bounding box center [211, 172] width 43 height 8
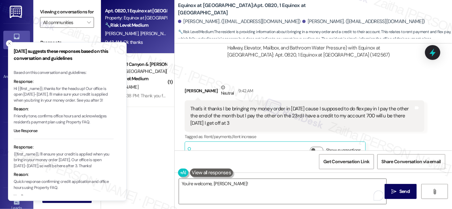
click at [44, 88] on p "Hi {{first_name}}, thanks for the heads up! Our office is open Monday-Saturday.…" at bounding box center [64, 95] width 100 height 18
drag, startPoint x: 44, startPoint y: 88, endPoint x: 82, endPoint y: 86, distance: 37.7
click at [82, 86] on p "Hi {{first_name}}, thanks for the heads up! Our office is open Monday-Saturday.…" at bounding box center [64, 95] width 100 height 18
copy p "thanks for the heads up"
drag, startPoint x: 9, startPoint y: 41, endPoint x: 15, endPoint y: 47, distance: 8.0
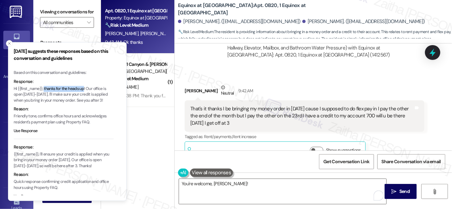
click at [9, 41] on icon "Close toast" at bounding box center [9, 43] width 4 height 4
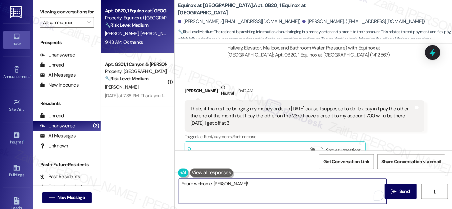
click at [242, 183] on textarea "You're welcome, Ashley!" at bounding box center [283, 191] width 208 height 25
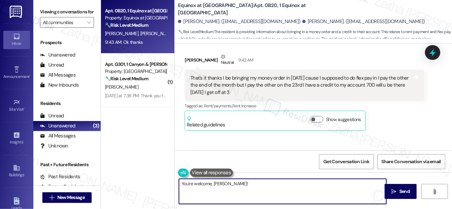
scroll to position [2105, 0]
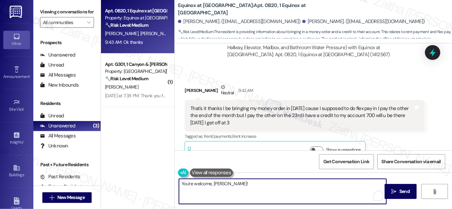
paste textarea "thanks for the heads up"
click at [282, 180] on textarea "You're welcome, Ashley! Thanks for the heads up" at bounding box center [283, 191] width 208 height 25
drag, startPoint x: 227, startPoint y: 182, endPoint x: 175, endPoint y: 180, distance: 51.7
click at [176, 180] on div "You're welcome, Ashley! Thanks for the heads up" at bounding box center [280, 191] width 208 height 26
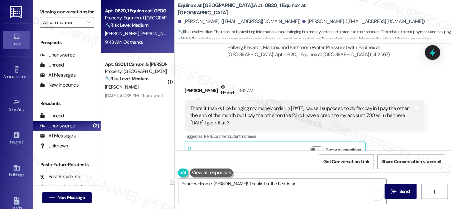
click at [217, 170] on button at bounding box center [211, 172] width 43 height 8
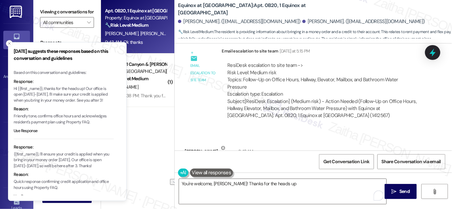
scroll to position [1984, 0]
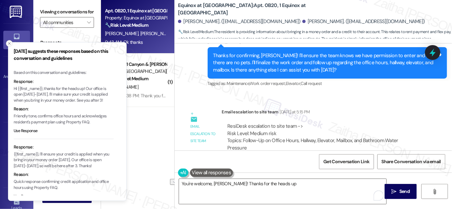
click at [8, 44] on icon "Close toast" at bounding box center [9, 43] width 4 height 4
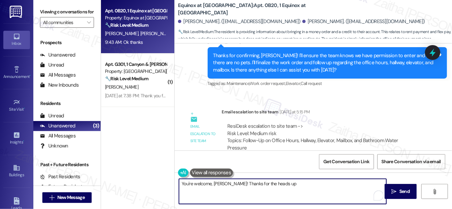
drag, startPoint x: 229, startPoint y: 182, endPoint x: 155, endPoint y: 182, distance: 73.4
click at [155, 182] on div "Apt. 0B20, 1 Equinox at Midtown Property: Equinox at Midtown 🔧 Risk Level: Medi…" at bounding box center [276, 104] width 351 height 209
click at [203, 181] on textarea "You're welcome, Ashley! Thanks for the heads up" at bounding box center [283, 191] width 208 height 25
drag, startPoint x: 211, startPoint y: 183, endPoint x: 172, endPoint y: 188, distance: 38.8
click at [172, 188] on div "Apt. 0B20, 1 Equinox at Midtown Property: Equinox at Midtown 🔧 Risk Level: Medi…" at bounding box center [276, 104] width 351 height 209
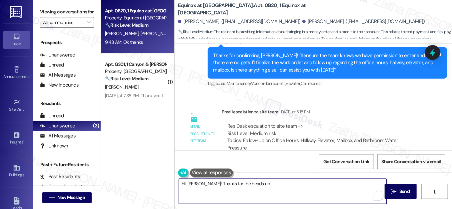
click at [204, 182] on textarea "Hi, Ashley! Thanks for the heads up" at bounding box center [283, 191] width 208 height 25
click at [254, 182] on textarea "Hi, Ashley, thanks for the heads up" at bounding box center [283, 191] width 208 height 25
paste textarea "I’ll pass your message to the team about your payment and credit."
type textarea "Hi, Ashley, thanks for the heads up! I’ll pass your message to the team about y…"
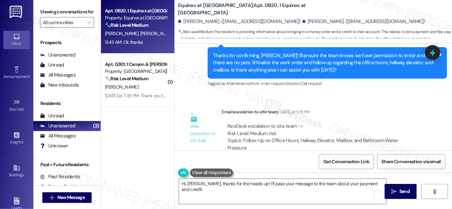
click at [210, 171] on button at bounding box center [211, 172] width 43 height 8
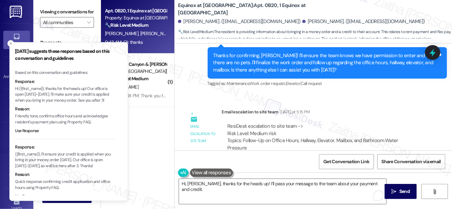
click at [90, 89] on p "Hi {{first_name}}, thanks for the heads up! Our office is open Monday-Saturday.…" at bounding box center [65, 95] width 100 height 18
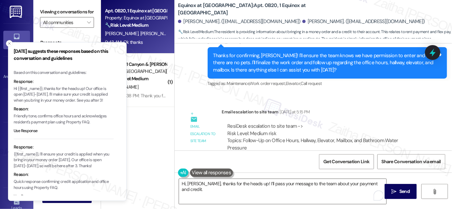
click at [87, 88] on p "Hi {{first_name}}, thanks for the heads up! Our office is open Monday-Saturday.…" at bounding box center [64, 95] width 100 height 18
drag, startPoint x: 87, startPoint y: 88, endPoint x: 55, endPoint y: 95, distance: 32.5
click at [55, 95] on p "Hi {{first_name}}, thanks for the heads up! Our office is open Monday-Saturday.…" at bounding box center [64, 95] width 100 height 18
copy p "Our office is open Monday-Saturday."
click at [8, 43] on icon "Close toast" at bounding box center [9, 43] width 4 height 4
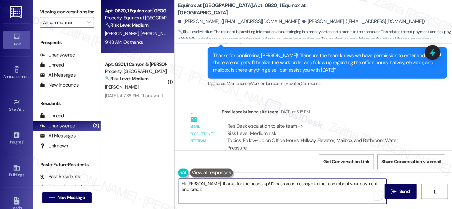
drag, startPoint x: 247, startPoint y: 183, endPoint x: 255, endPoint y: 189, distance: 10.2
click at [247, 183] on textarea "Hi, Ashley, thanks for the heads up! I’ll pass your message to the team about y…" at bounding box center [283, 191] width 208 height 25
paste textarea "Our office is open Monday-Saturday."
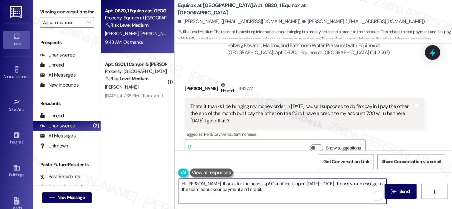
scroll to position [2105, 0]
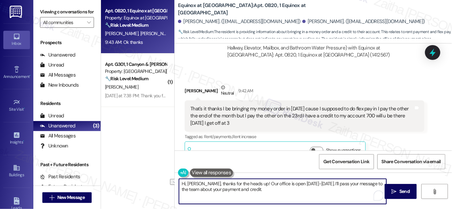
drag, startPoint x: 248, startPoint y: 182, endPoint x: 318, endPoint y: 180, distance: 70.4
click at [318, 180] on textarea "Hi, Ashley, thanks for the heads up! Our office is open Monday-Saturday. I’ll p…" at bounding box center [283, 191] width 208 height 25
click at [379, 183] on textarea "Hi, Ashley, thanks for the heads up! I’ll pass your message to the team about y…" at bounding box center [283, 191] width 208 height 25
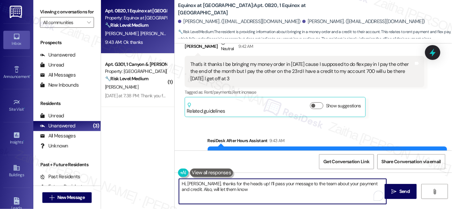
scroll to position [2136, 0]
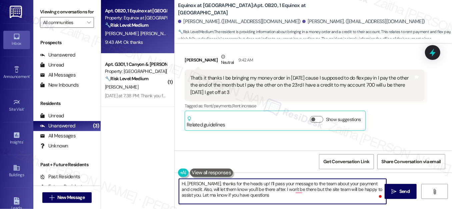
type textarea "Hi, Ashley, thanks for the heads up! I’ll pass your message to the team about y…"
drag, startPoint x: 180, startPoint y: 183, endPoint x: 250, endPoint y: 197, distance: 71.5
click at [250, 197] on textarea "Hi, Ashley, thanks for the heads up! I’ll pass your message to the team about y…" at bounding box center [283, 191] width 208 height 25
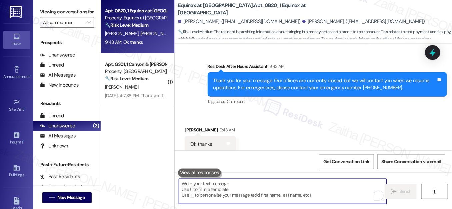
scroll to position [2226, 0]
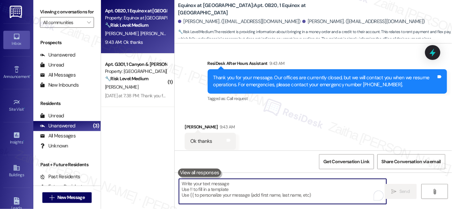
paste textarea "Hi Ashley, thanks for the heads-up! I’ll pass your message to the team about yo…"
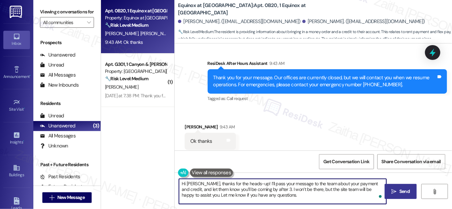
type textarea "Hi Ashley, thanks for the heads-up! I’ll pass your message to the team about yo…"
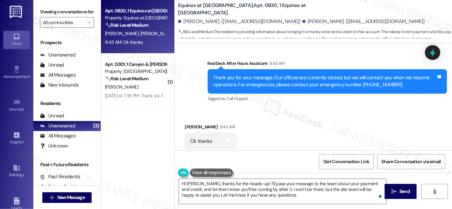
drag, startPoint x: 409, startPoint y: 192, endPoint x: 310, endPoint y: 105, distance: 132.2
click at [409, 192] on span "Send" at bounding box center [405, 191] width 10 height 7
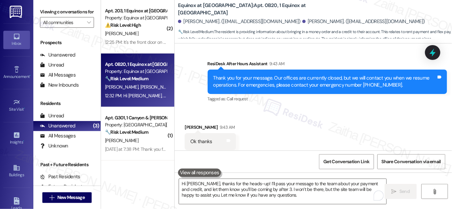
scroll to position [2287, 0]
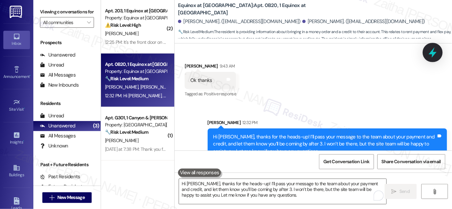
click at [433, 50] on icon at bounding box center [433, 52] width 8 height 10
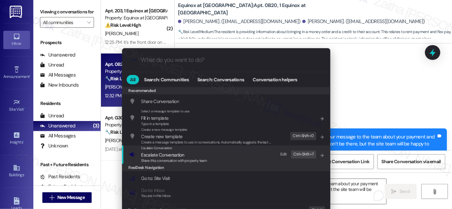
click at [154, 151] on span "Escalate Conversation" at bounding box center [162, 154] width 43 height 6
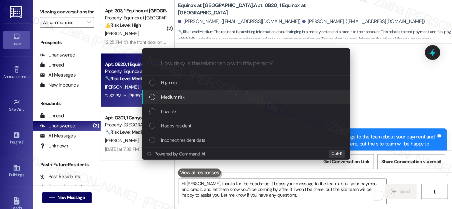
click at [169, 98] on span "Medium risk" at bounding box center [172, 96] width 23 height 7
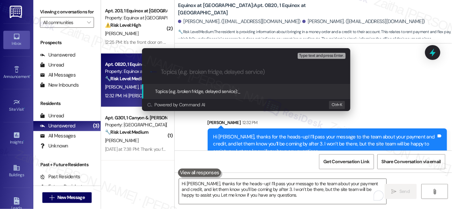
paste input "Payment Drop-Off Today"
type input "Payment Drop-Off Today"
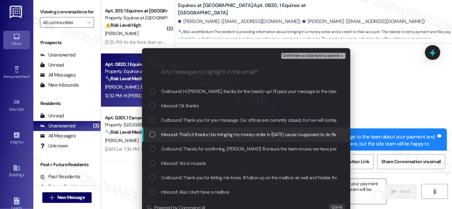
click at [150, 129] on div "Inbound: That's it thanks I be bringing my money order in today cause I suppose…" at bounding box center [246, 134] width 209 height 14
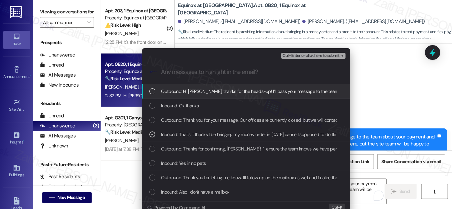
click at [309, 59] on div "Ctrl+Enter or click here to submit" at bounding box center [315, 55] width 66 height 9
click at [307, 57] on span "Ctrl+Enter or click here to submit" at bounding box center [311, 55] width 57 height 5
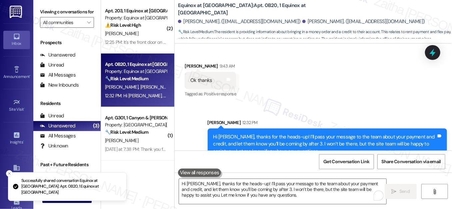
scroll to position [2226, 0]
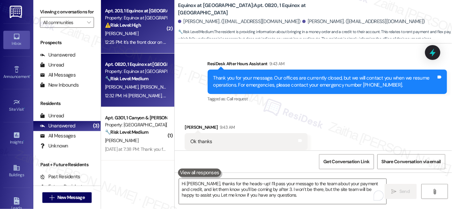
click at [144, 34] on div "A. Reeves" at bounding box center [135, 33] width 63 height 8
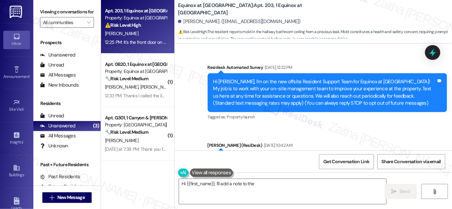
scroll to position [1820, 0]
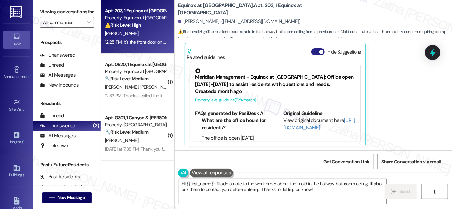
click at [313, 50] on button "Hide Suggestions" at bounding box center [318, 51] width 13 height 7
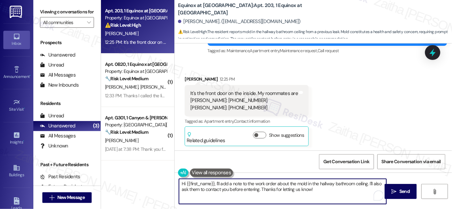
drag, startPoint x: 214, startPoint y: 183, endPoint x: 170, endPoint y: 183, distance: 44.4
click at [170, 183] on div "Apt. 203, 1 Equinox at Midtown Property: Equinox at Midtown ⚠️ Risk Level: High…" at bounding box center [276, 104] width 351 height 209
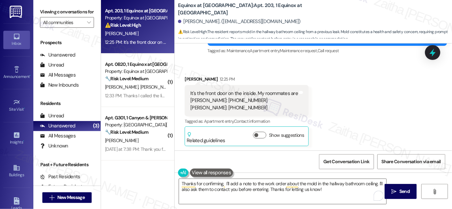
click at [190, 77] on div "Anna Reeves 12:25 PM" at bounding box center [247, 79] width 124 height 9
copy div "Anna"
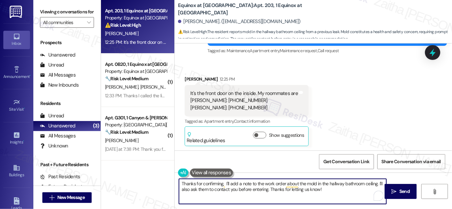
click at [224, 180] on textarea "Thanks for confirming, I'll add a note to the work order about the mold in the …" at bounding box center [283, 191] width 208 height 25
paste textarea "Anna"
click at [321, 183] on textarea "Thanks for confirming, Anna! I'll add a note to the work order about the mold i…" at bounding box center [283, 191] width 208 height 25
drag, startPoint x: 221, startPoint y: 183, endPoint x: 225, endPoint y: 184, distance: 3.7
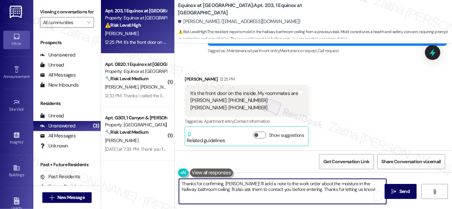
click at [221, 183] on textarea "Thanks for confirming, Anna! I'll add a note to the work order about the moistu…" at bounding box center [283, 191] width 208 height 25
drag, startPoint x: 240, startPoint y: 183, endPoint x: 295, endPoint y: 182, distance: 55.1
click at [295, 182] on textarea "Thanks for confirming, Anna! I'll add a note to the work order about the moistu…" at bounding box center [283, 191] width 208 height 25
drag, startPoint x: 339, startPoint y: 145, endPoint x: 259, endPoint y: 185, distance: 88.9
click at [259, 185] on textarea "Thanks for confirming, Anna! I'll add a note to the work order about the moistu…" at bounding box center [283, 191] width 208 height 25
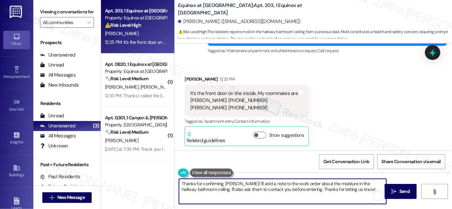
click at [238, 183] on textarea "Thanks for confirming, Anna! I'll add a note to the work order about the moistu…" at bounding box center [283, 191] width 208 height 25
drag, startPoint x: 263, startPoint y: 184, endPoint x: 225, endPoint y: 191, distance: 39.0
click at [225, 191] on textarea "Thanks for confirming, Anna! I'll add a note to the work order about the moistu…" at bounding box center [283, 191] width 208 height 25
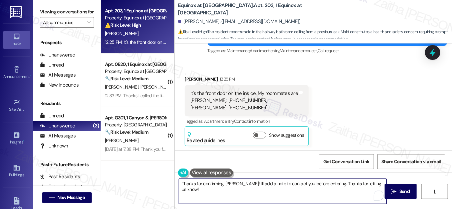
click at [321, 181] on textarea "Thanks for confirming, Anna! I'll add a note to contact you before entering. Th…" at bounding box center [283, 191] width 208 height 25
drag, startPoint x: 323, startPoint y: 182, endPoint x: 380, endPoint y: 183, distance: 57.1
click at [380, 183] on textarea "Thanks for confirming, Anna! I'll add a note to contact you before entering. Th…" at bounding box center [283, 191] width 208 height 25
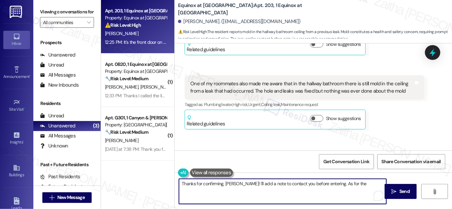
scroll to position [1586, 0]
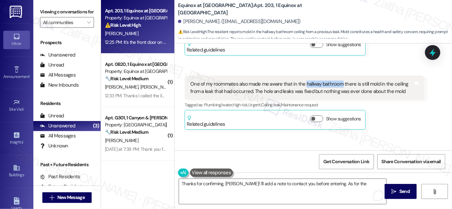
drag, startPoint x: 304, startPoint y: 82, endPoint x: 340, endPoint y: 80, distance: 35.8
click at [340, 80] on div "One of my roommates also made me aware that in the hallway bathroom there is st…" at bounding box center [302, 87] width 223 height 14
copy div "hallway bathroom"
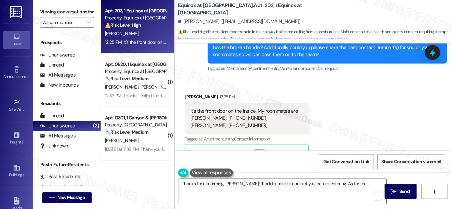
scroll to position [1737, 0]
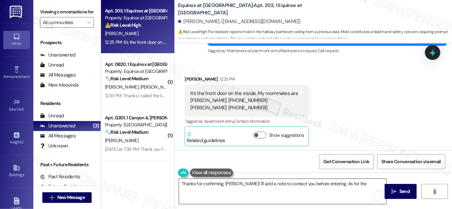
click at [351, 180] on textarea "Thanks for confirming, Anna! I'll add a note to contact you before entering. As…" at bounding box center [283, 191] width 208 height 25
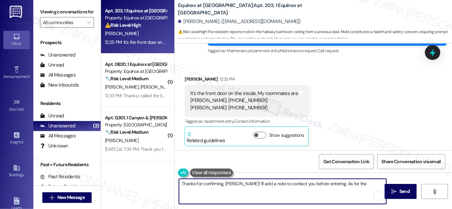
paste textarea "hallway bathroom"
drag, startPoint x: 323, startPoint y: 182, endPoint x: 325, endPoint y: 190, distance: 7.5
click at [325, 190] on textarea "Thanks for confirming, Anna! I'll add a note to contact you before entering. As…" at bounding box center [283, 191] width 208 height 25
paste textarea "Just to confirm, are you referring to the hallway outside your home?"
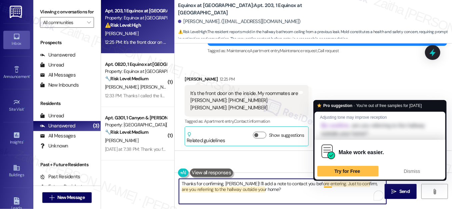
click at [325, 182] on textarea "Thanks for confirming, Anna! I'll add a note to contact you before entering. Ju…" at bounding box center [283, 191] width 208 height 25
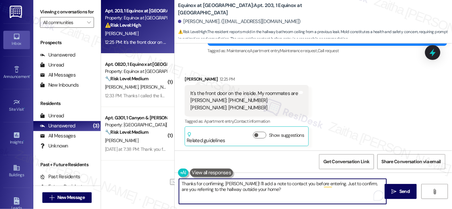
drag, startPoint x: 324, startPoint y: 182, endPoint x: 351, endPoint y: 183, distance: 27.7
click at [351, 183] on textarea "Thanks for confirming, Anna! I'll add a note to contact you before entering. Ju…" at bounding box center [283, 191] width 208 height 25
paste textarea "I just want to make sure we have the right details"
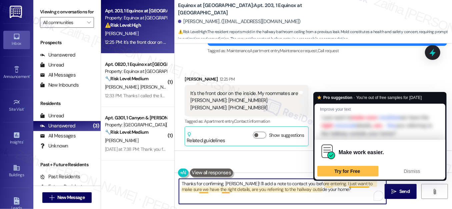
click at [360, 182] on textarea "Thanks for confirming, Anna! I'll add a note to contact you before entering. I …" at bounding box center [283, 191] width 208 height 25
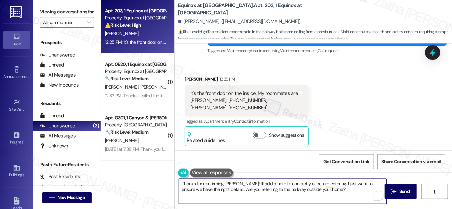
click at [215, 188] on textarea "Thanks for confirming, Anna! I'll add a note to contact you before entering. I …" at bounding box center [283, 191] width 208 height 25
click at [313, 197] on textarea "Thanks for confirming, Anna! I'll add a note to contact you before entering. I …" at bounding box center [283, 191] width 208 height 25
click at [322, 186] on textarea "Thanks for confirming, Anna! I'll add a note to contact you before entering. I …" at bounding box center [283, 191] width 208 height 25
type textarea "Thanks for confirming, Anna! I'll add a note to contact you before entering. I …"
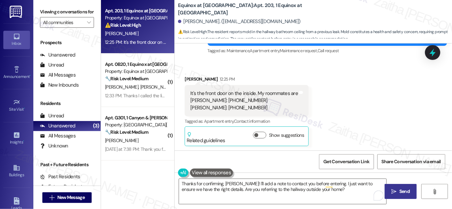
click at [404, 191] on span "Send" at bounding box center [405, 191] width 10 height 7
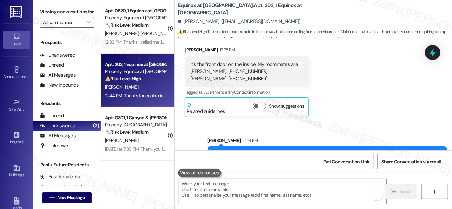
scroll to position [1791, 0]
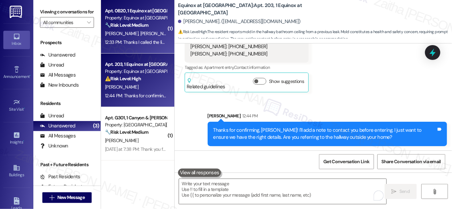
click at [147, 29] on div "Apt. 0B20, 1 Equinox at Midtown Property: Equinox at Midtown 🔧 Risk Level: Medi…" at bounding box center [135, 18] width 63 height 23
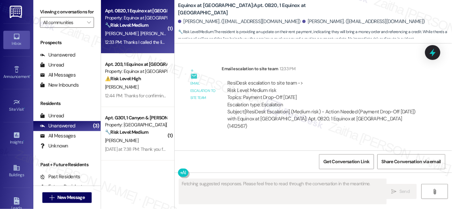
scroll to position [2435, 0]
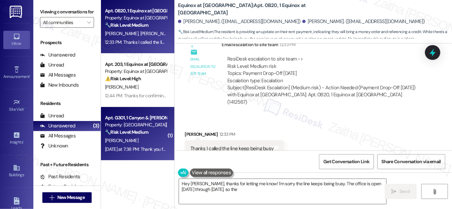
type textarea "Hey Ashley, thanks for letting me know! I'm sorry the line keeps being busy. Th…"
click at [136, 141] on div "E. Hurley" at bounding box center [135, 140] width 63 height 8
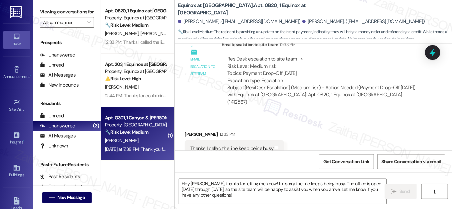
type textarea "Fetching suggested responses. Please feel free to read through the conversation…"
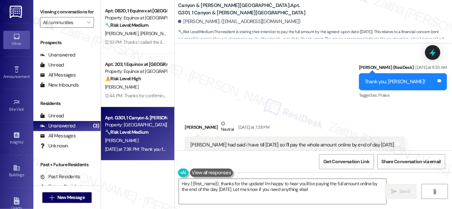
scroll to position [5281, 0]
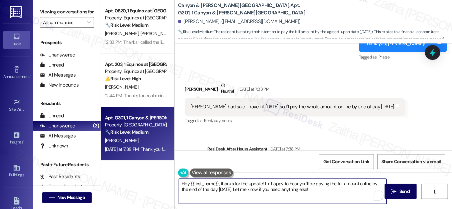
click at [313, 188] on textarea "Hey {{first_name}}, thanks for the update! I'm happy to hear you'll be paying t…" at bounding box center [283, 191] width 208 height 25
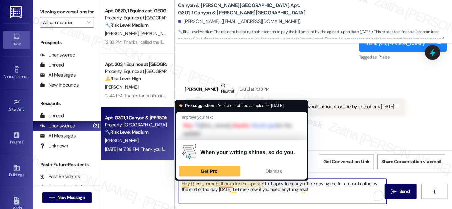
click at [188, 184] on textarea "Hey {{first_name}}, thanks for the update! I'm happy to hear you'll be paying t…" at bounding box center [283, 191] width 208 height 25
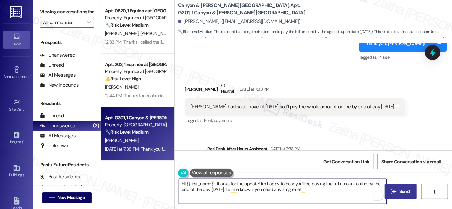
type textarea "Hi {{first_name}}, thanks for the update! I'm happy to hear you'll be paying th…"
click at [401, 188] on span "Send" at bounding box center [405, 191] width 10 height 7
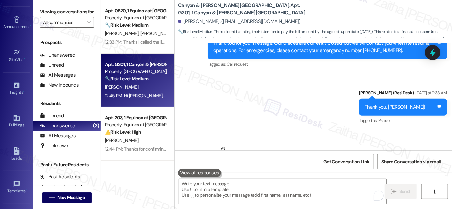
scroll to position [107, 0]
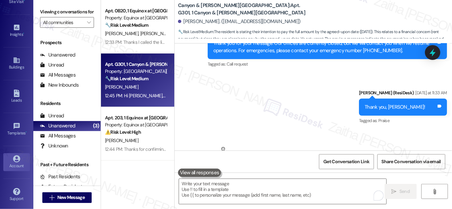
click at [7, 159] on link "Account" at bounding box center [16, 162] width 27 height 18
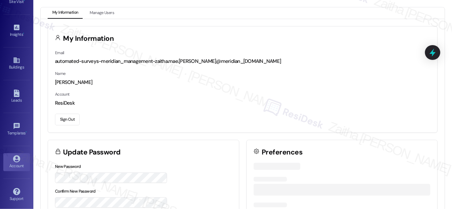
click at [62, 117] on button "Sign Out" at bounding box center [67, 119] width 25 height 12
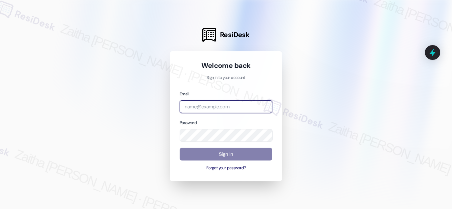
click at [218, 100] on input "email" at bounding box center [226, 106] width 93 height 13
type input "automated-surveys-[MEDICAL_DATA]_formerly_regency-zaitha.mae.[PERSON_NAME]@[MED…"
